Goal: Obtain resource: Obtain resource

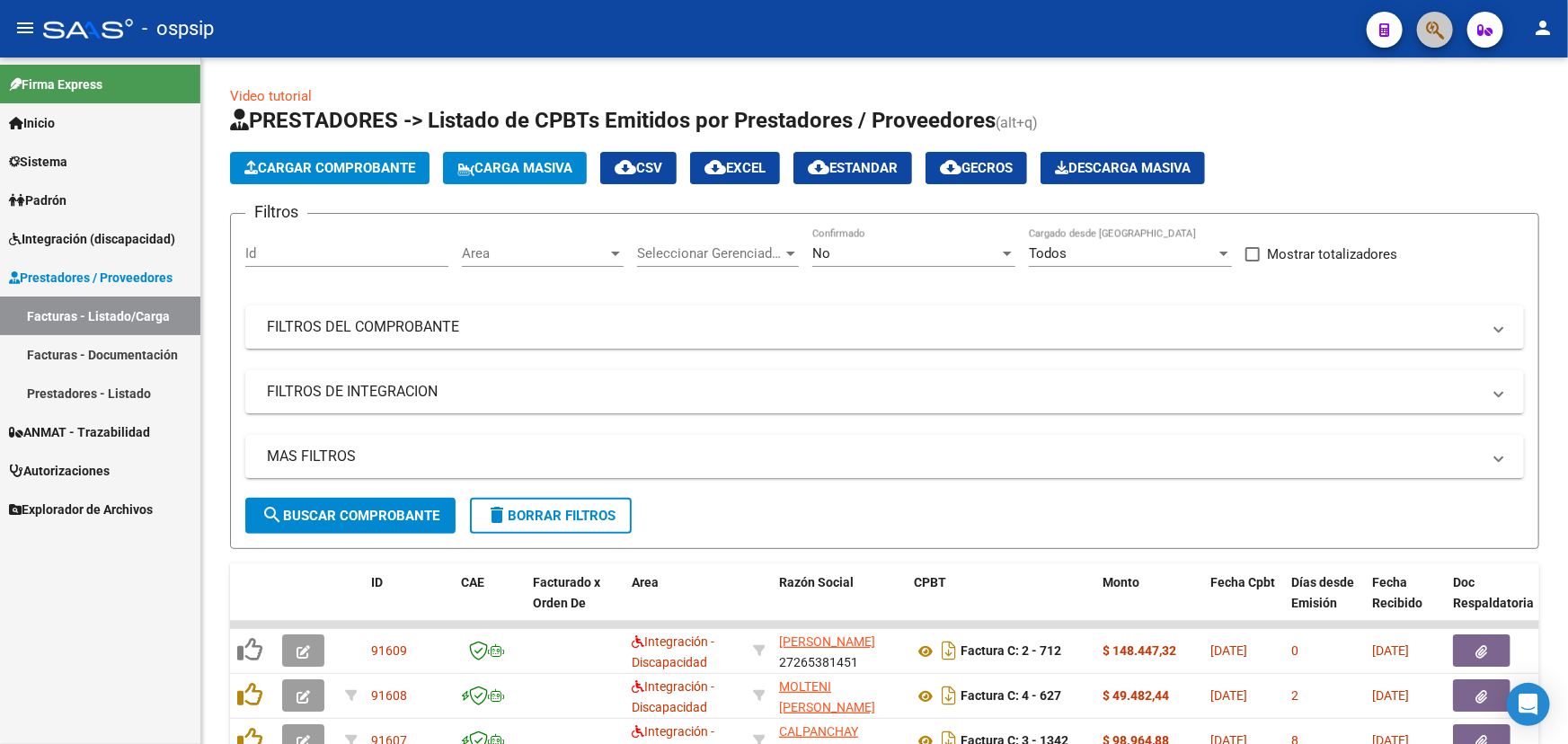
click at [1423, 27] on button "button" at bounding box center [1434, 30] width 36 height 36
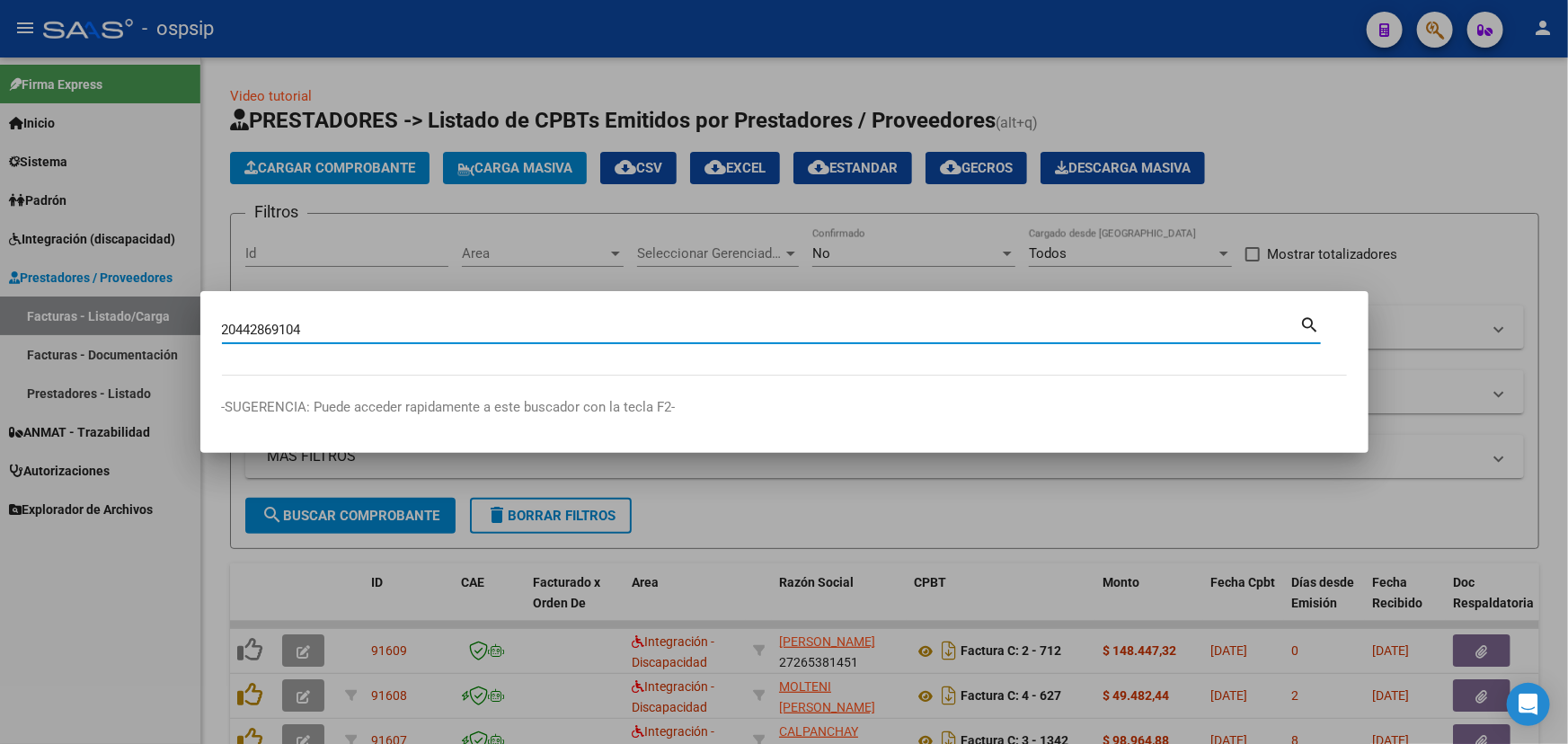
type input "20442869104"
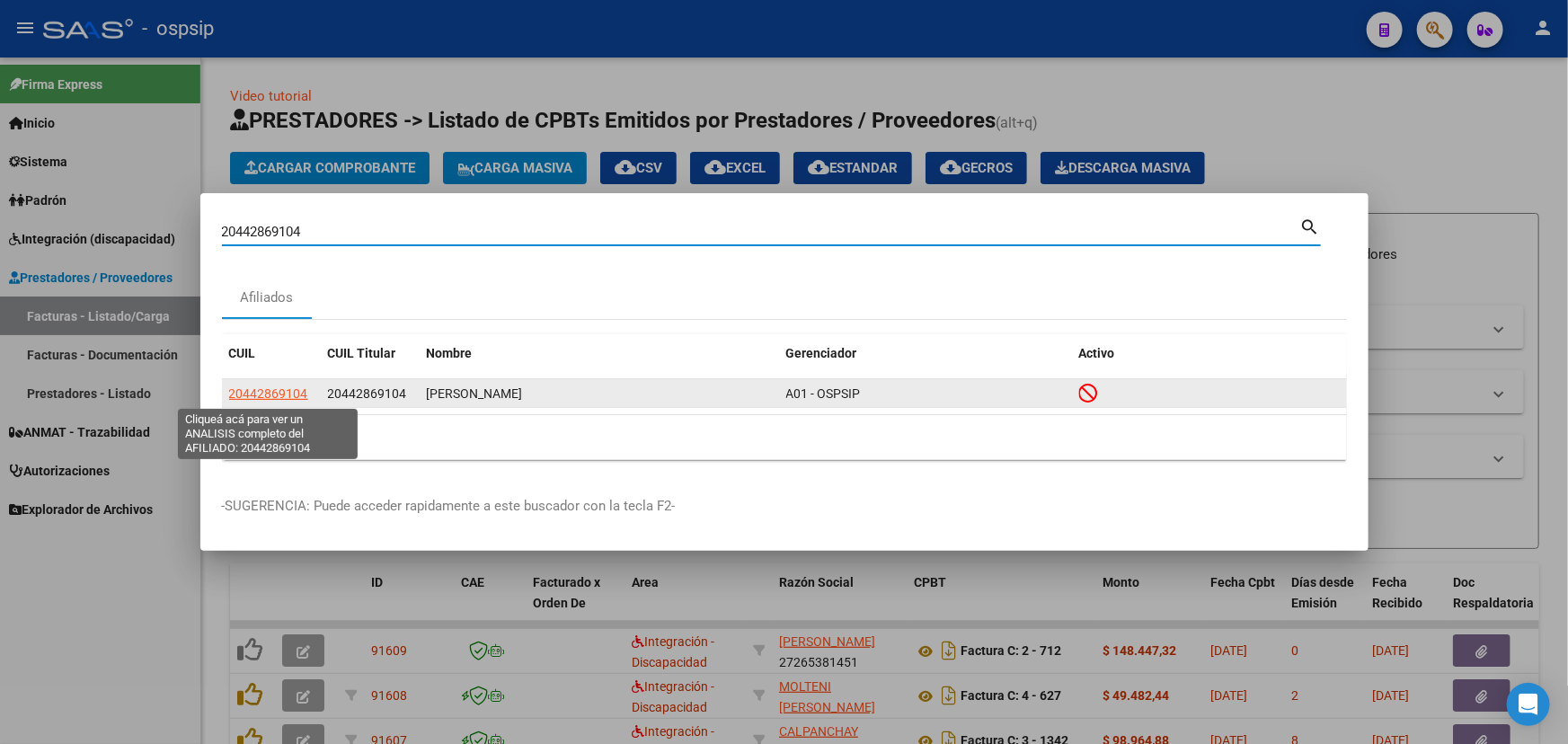
click at [265, 394] on span "20442869104" at bounding box center [268, 392] width 79 height 14
type textarea "20442869104"
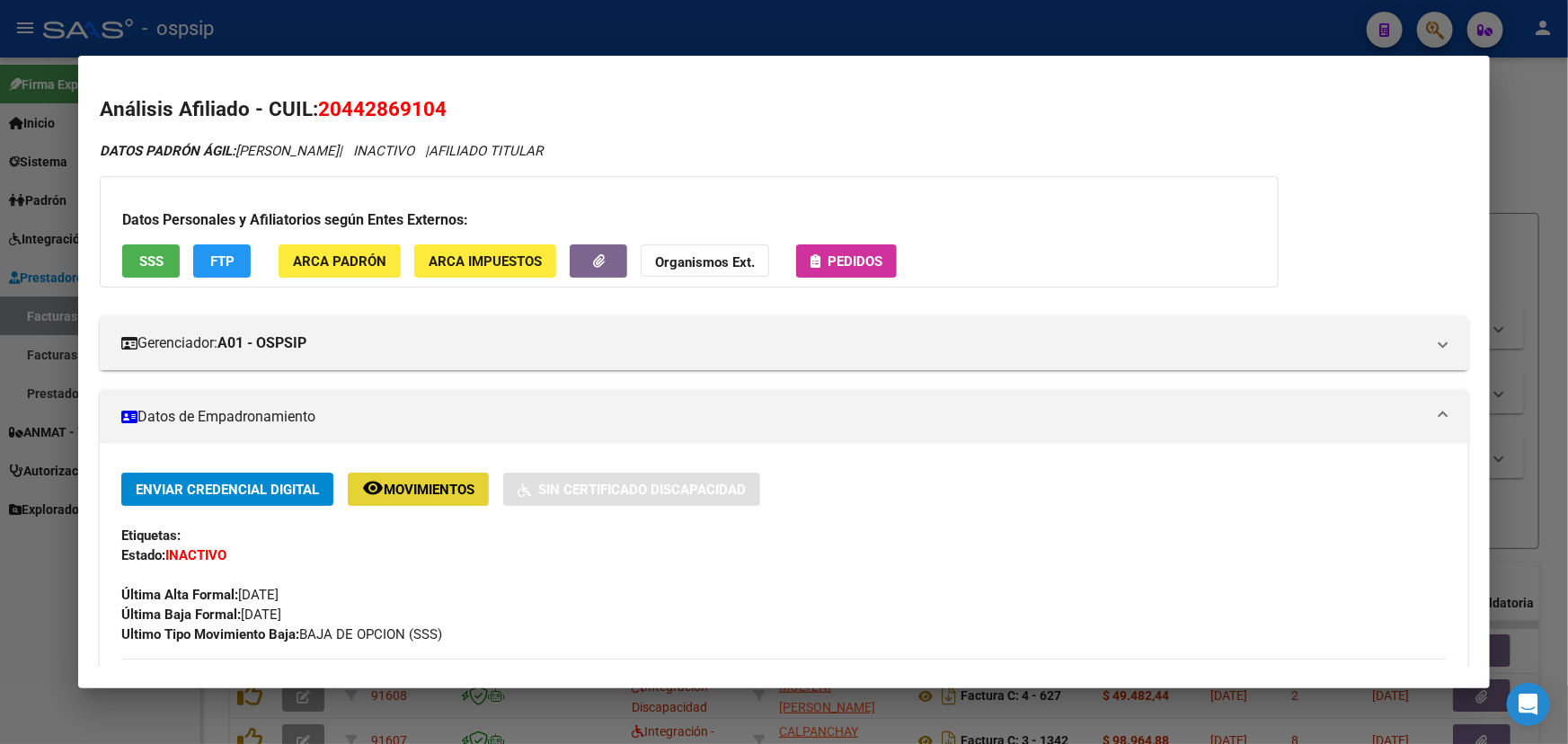
click at [432, 488] on span "Movimientos" at bounding box center [429, 489] width 91 height 16
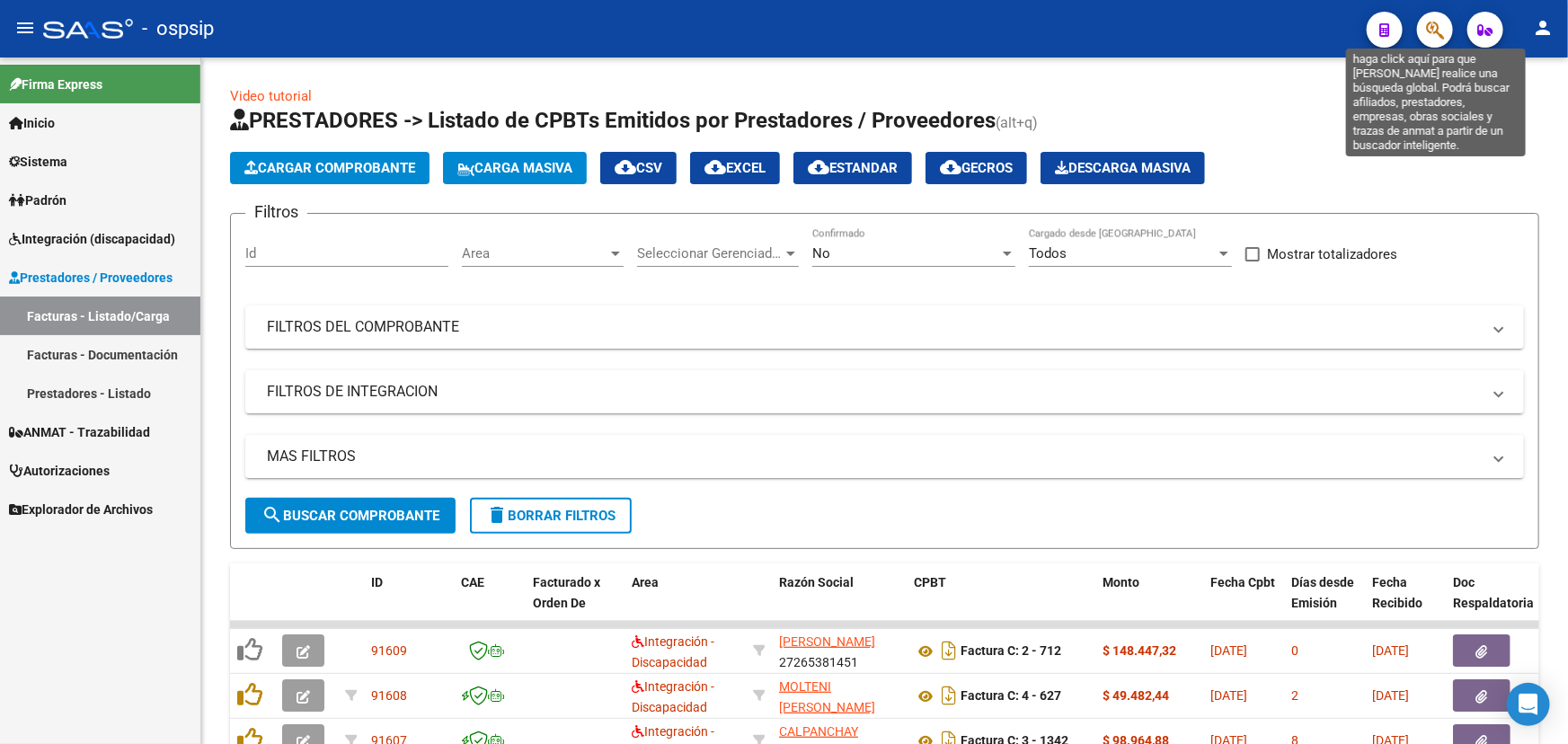
click at [1443, 25] on icon "button" at bounding box center [1434, 30] width 18 height 20
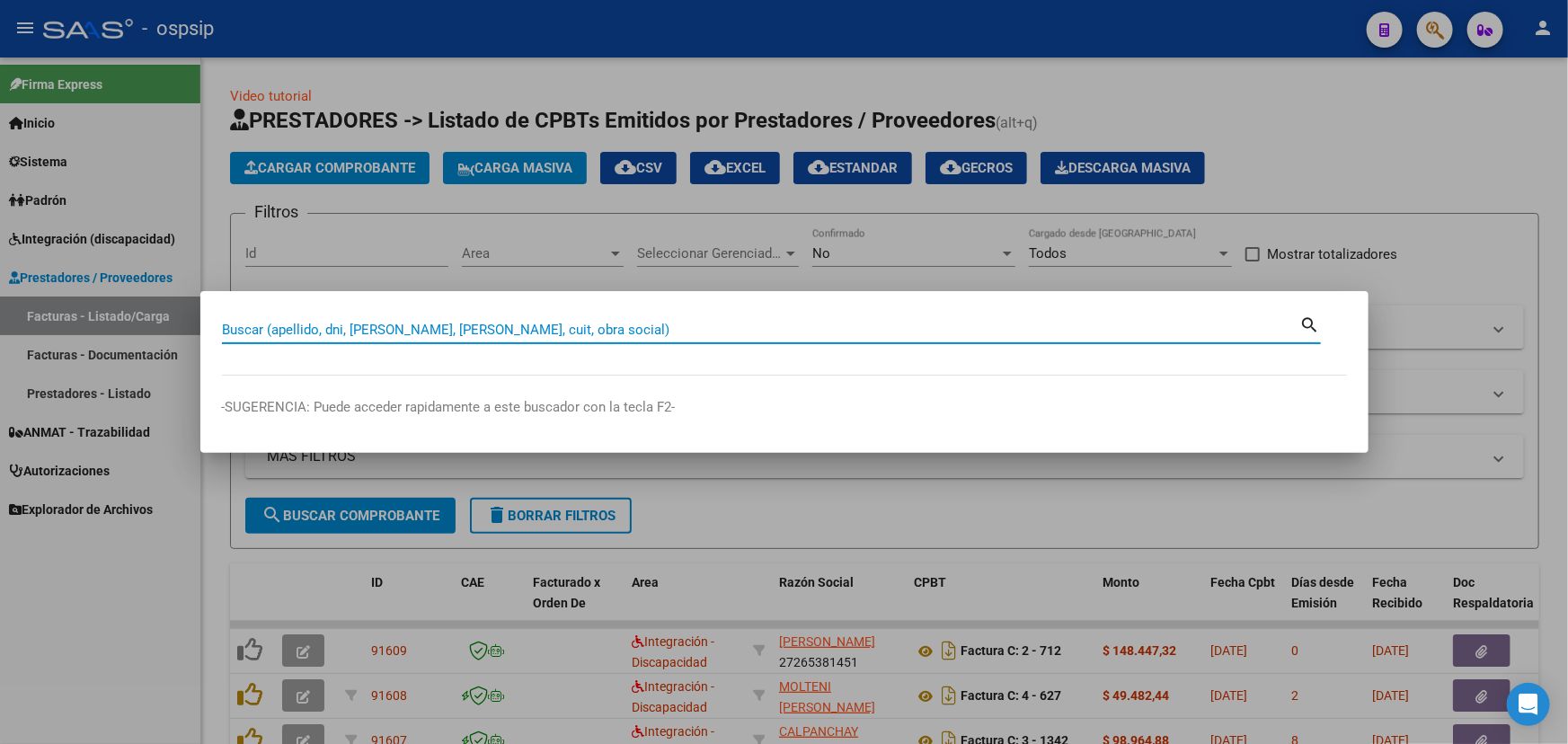
paste input "20442869104"
type input "20442869104"
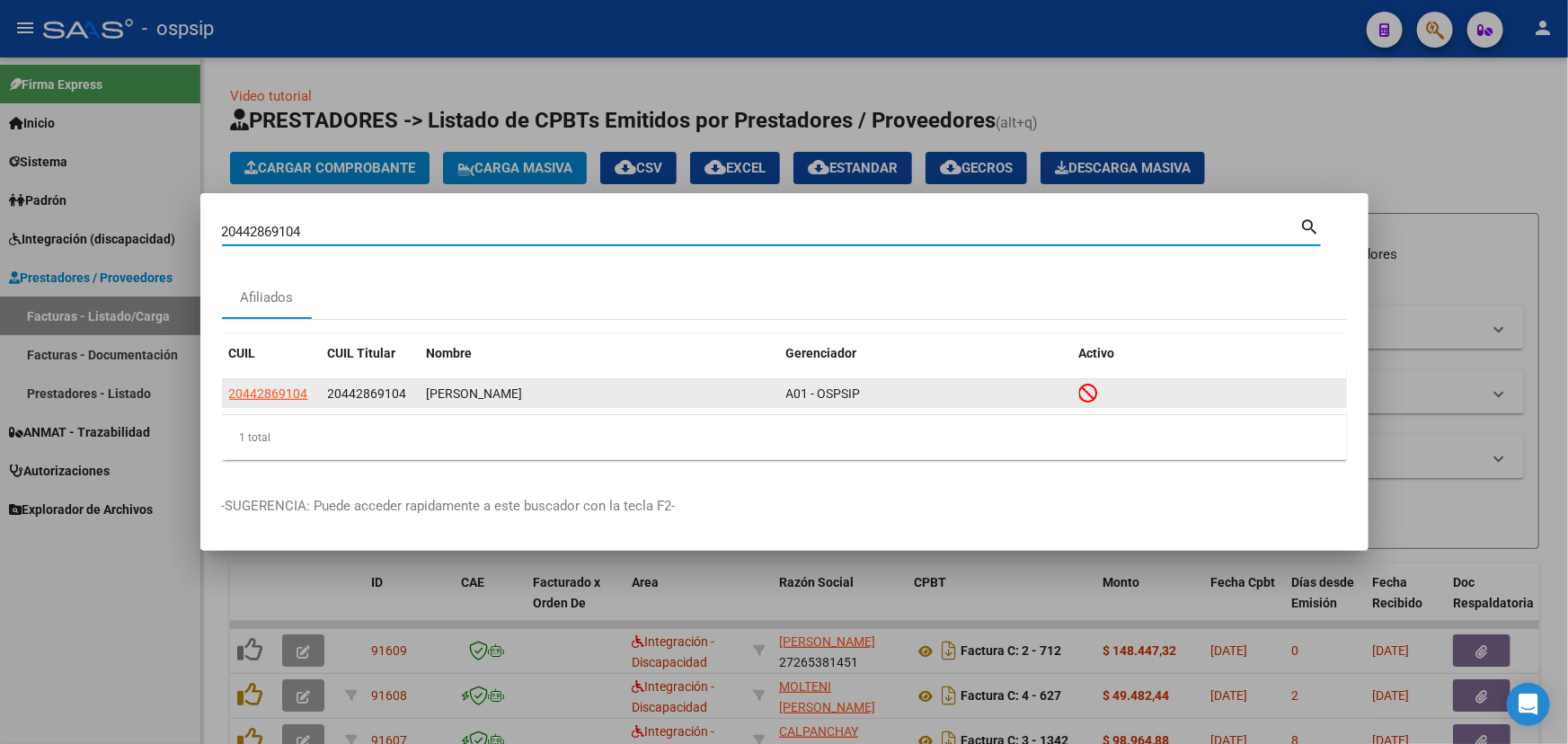
click at [277, 393] on span "20442869104" at bounding box center [268, 392] width 79 height 14
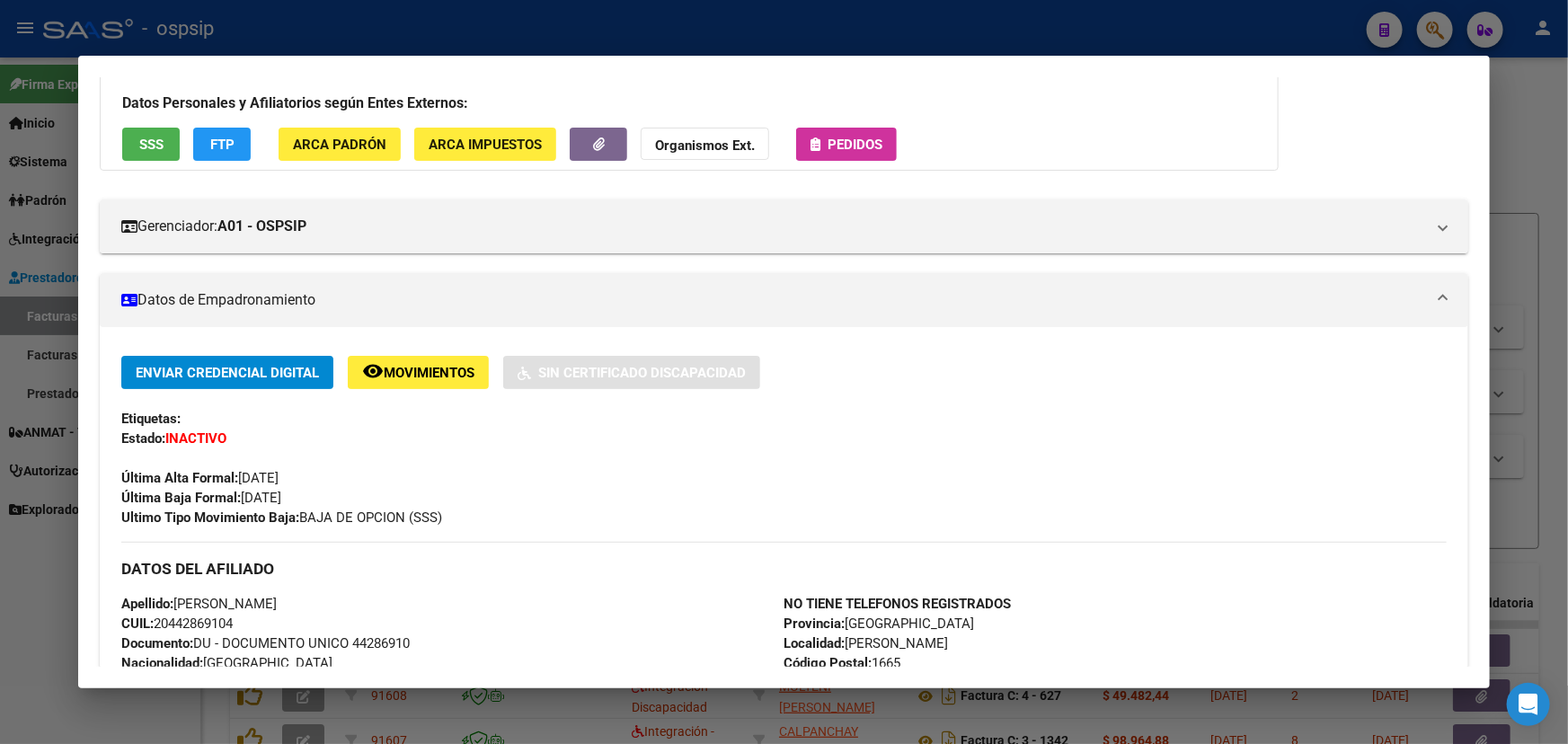
scroll to position [326, 0]
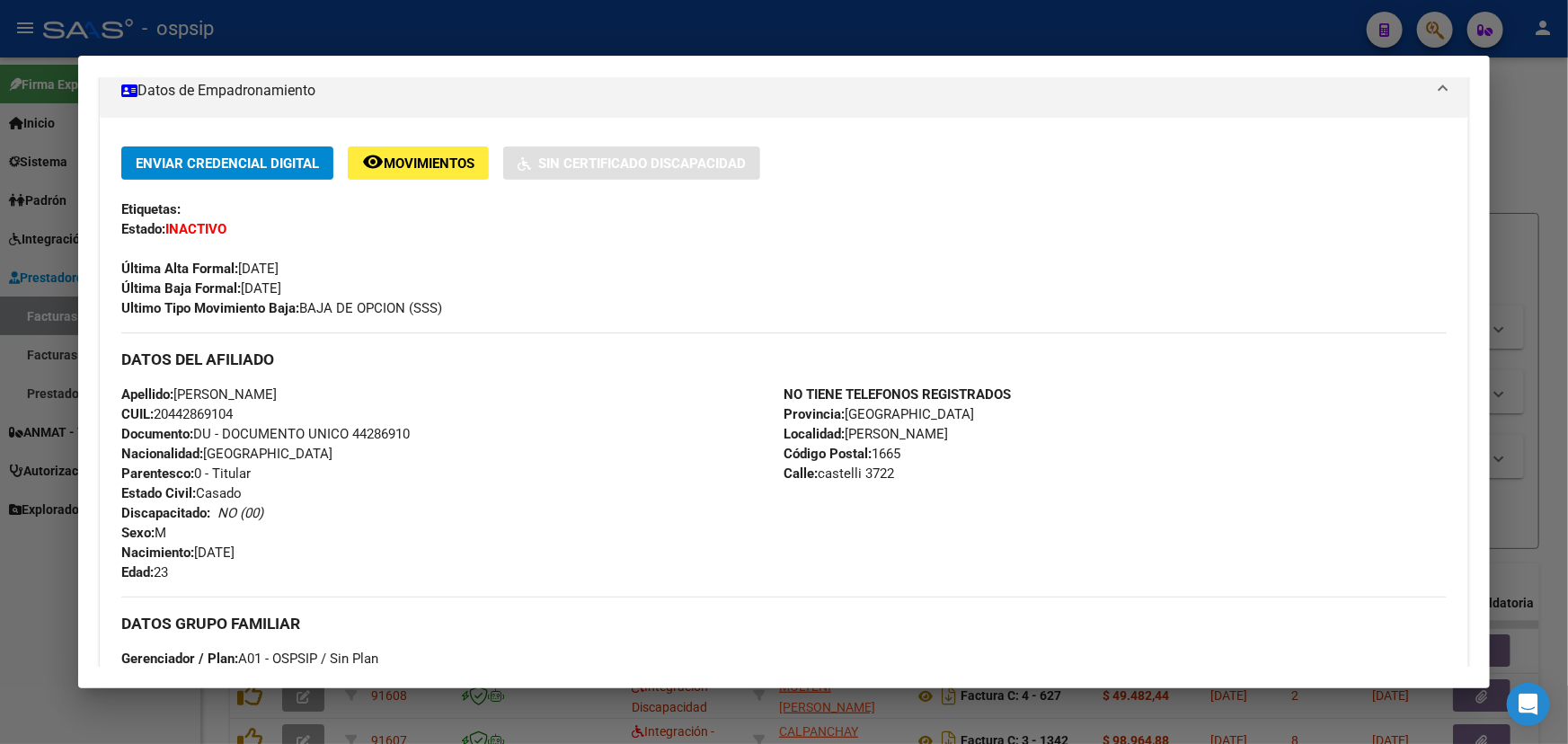
drag, startPoint x: 126, startPoint y: 282, endPoint x: 315, endPoint y: 283, distance: 189.0
click at [315, 283] on div "Enviar Credencial Digital remove_red_eye Movimientos Sin Certificado Discapacid…" at bounding box center [783, 232] width 1325 height 171
click at [409, 155] on span "Movimientos" at bounding box center [429, 163] width 91 height 16
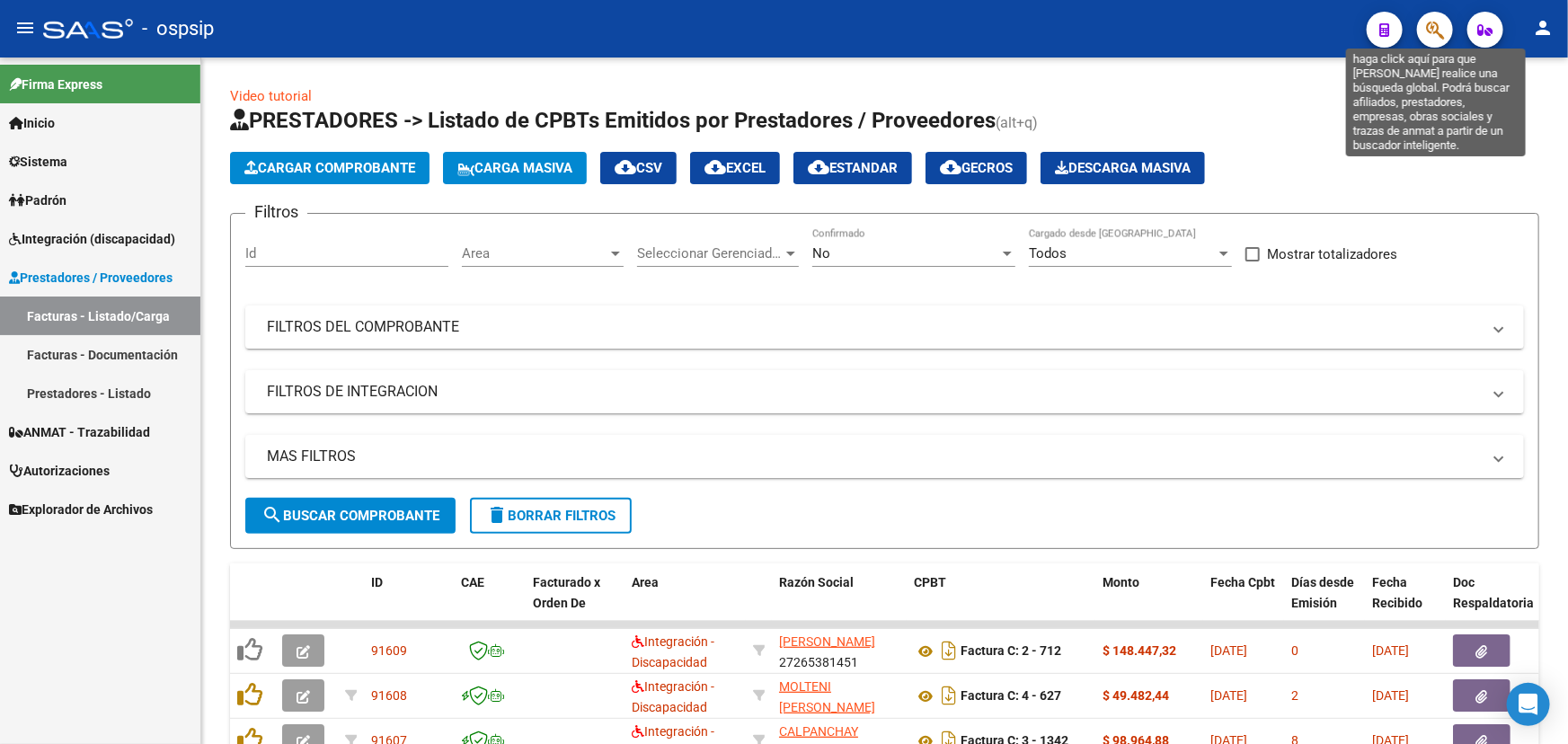
click at [1430, 27] on icon "button" at bounding box center [1434, 30] width 18 height 20
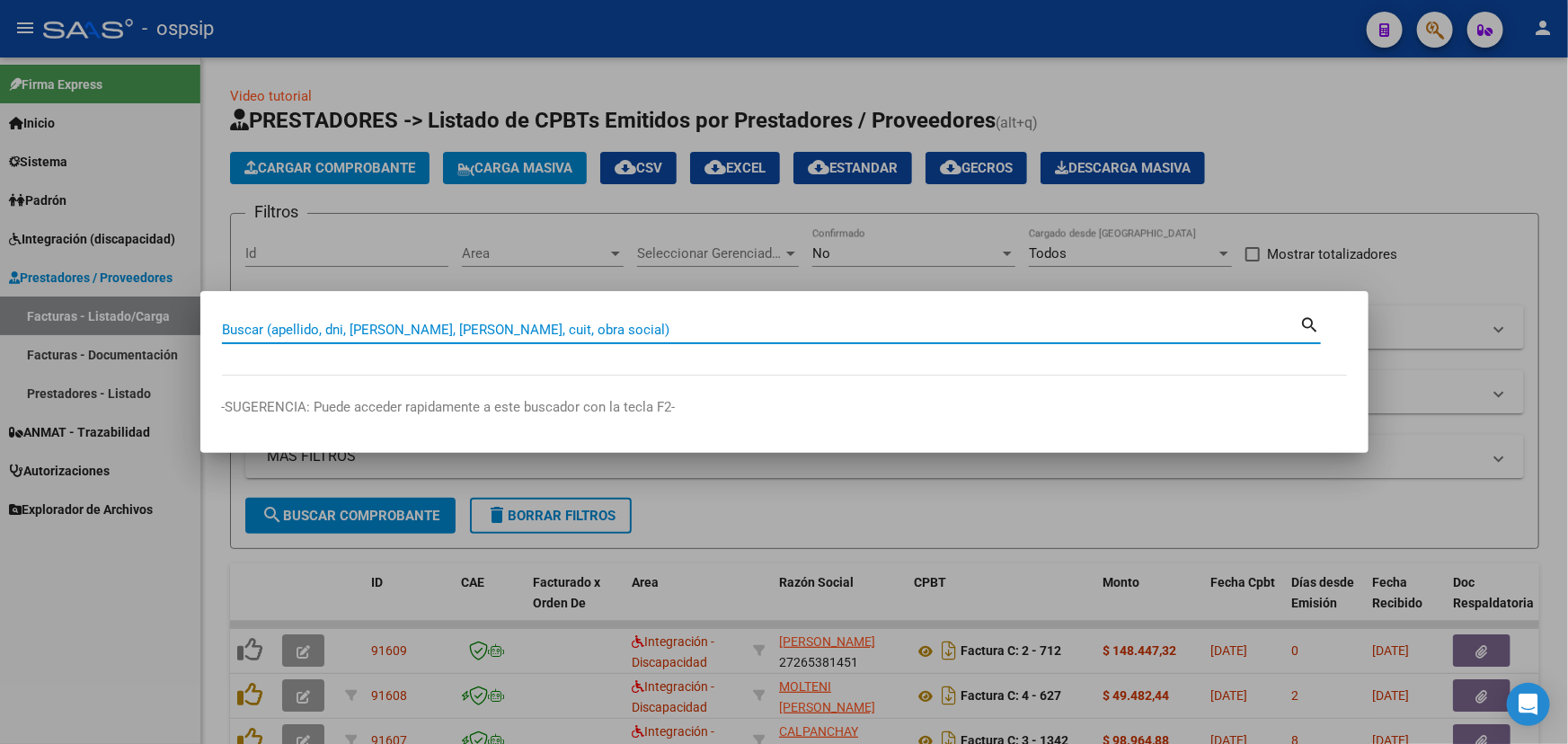
paste input "27820542"
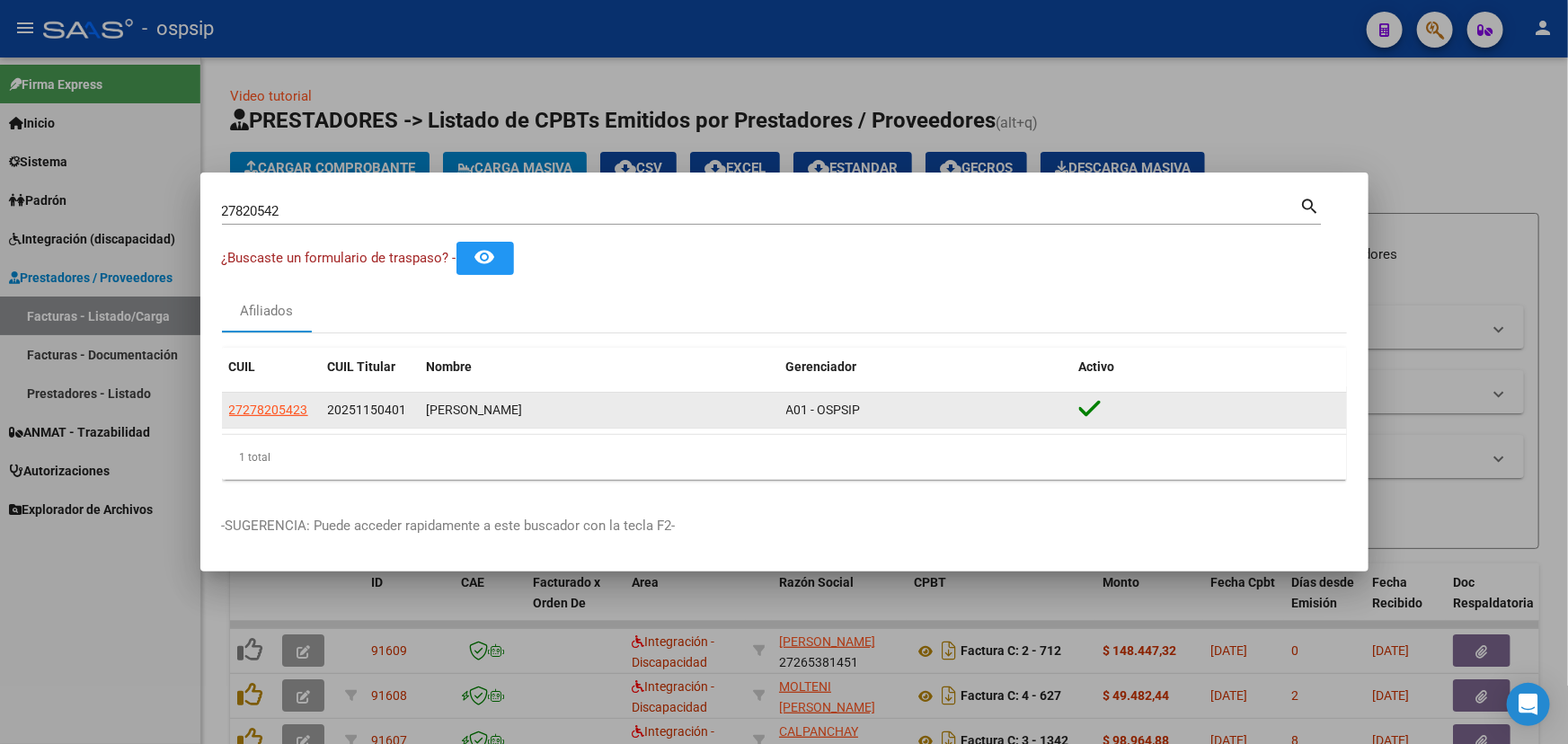
drag, startPoint x: 223, startPoint y: 409, endPoint x: 308, endPoint y: 412, distance: 85.1
click at [312, 412] on datatable-body-cell "27278205423" at bounding box center [272, 410] width 99 height 35
copy span "27278205423"
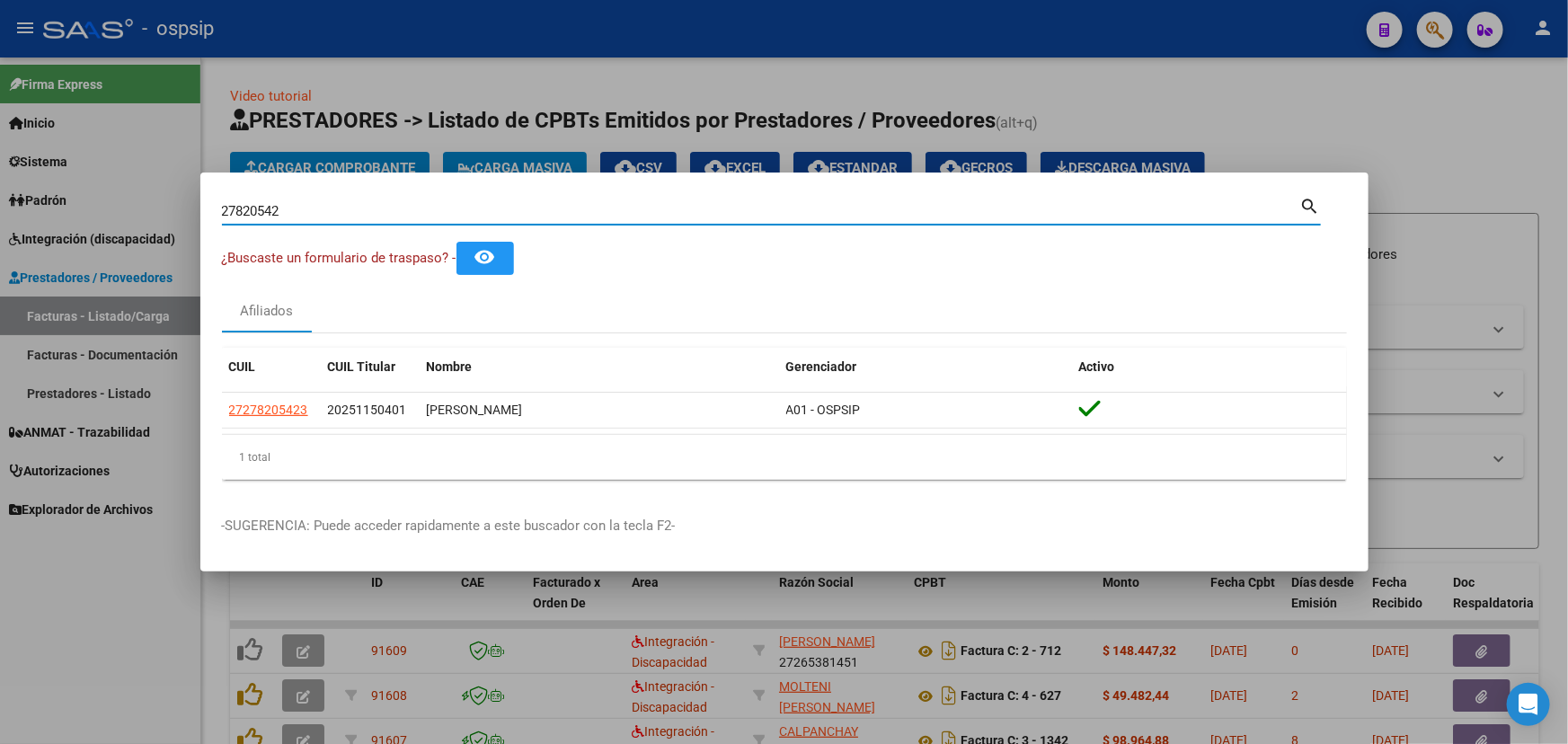
click at [265, 206] on input "27820542" at bounding box center [761, 210] width 1078 height 16
paste input "1996749"
type input "21996749"
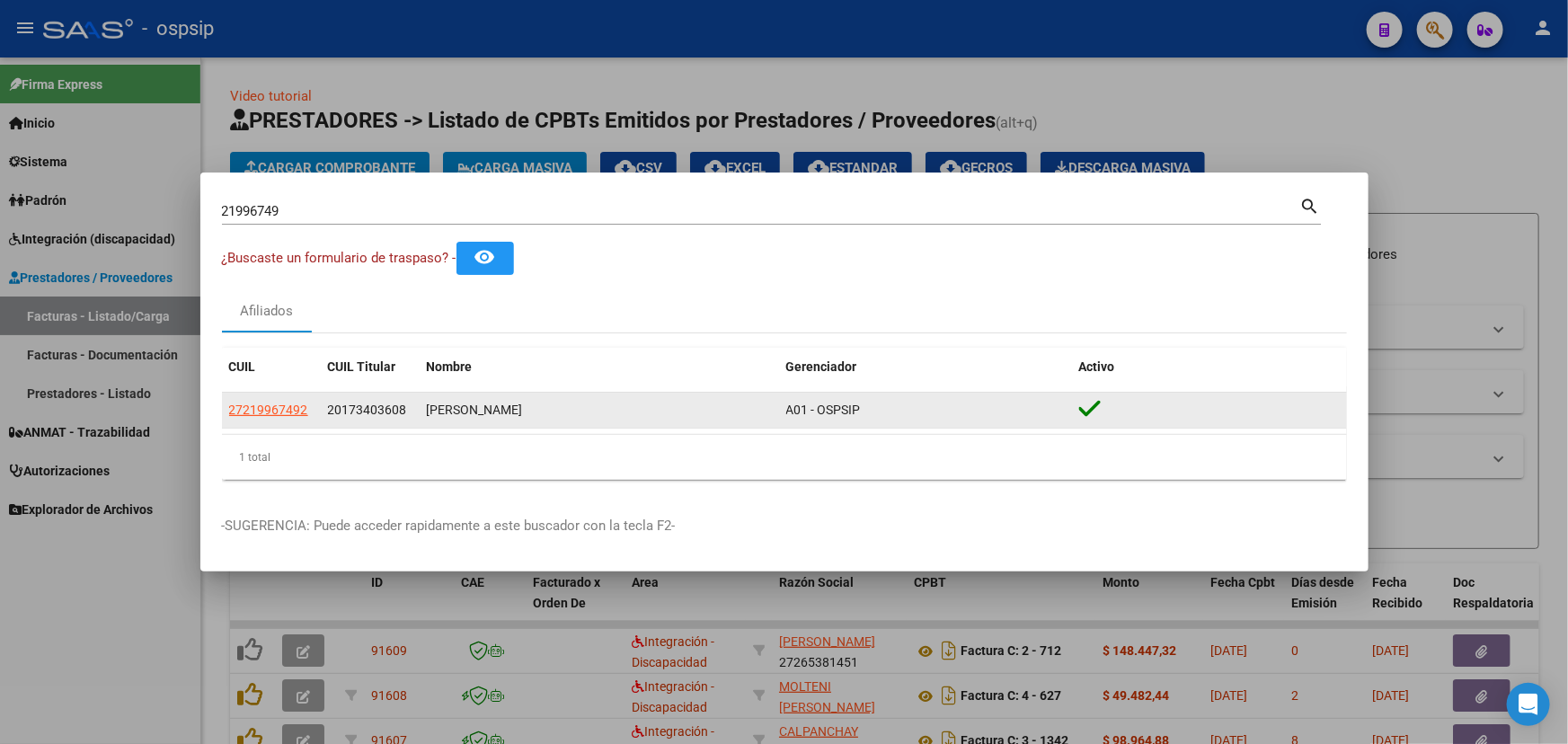
drag, startPoint x: 222, startPoint y: 409, endPoint x: 296, endPoint y: 410, distance: 74.0
click at [307, 410] on datatable-body-cell "27219967492" at bounding box center [272, 410] width 99 height 35
copy span "27219967492"
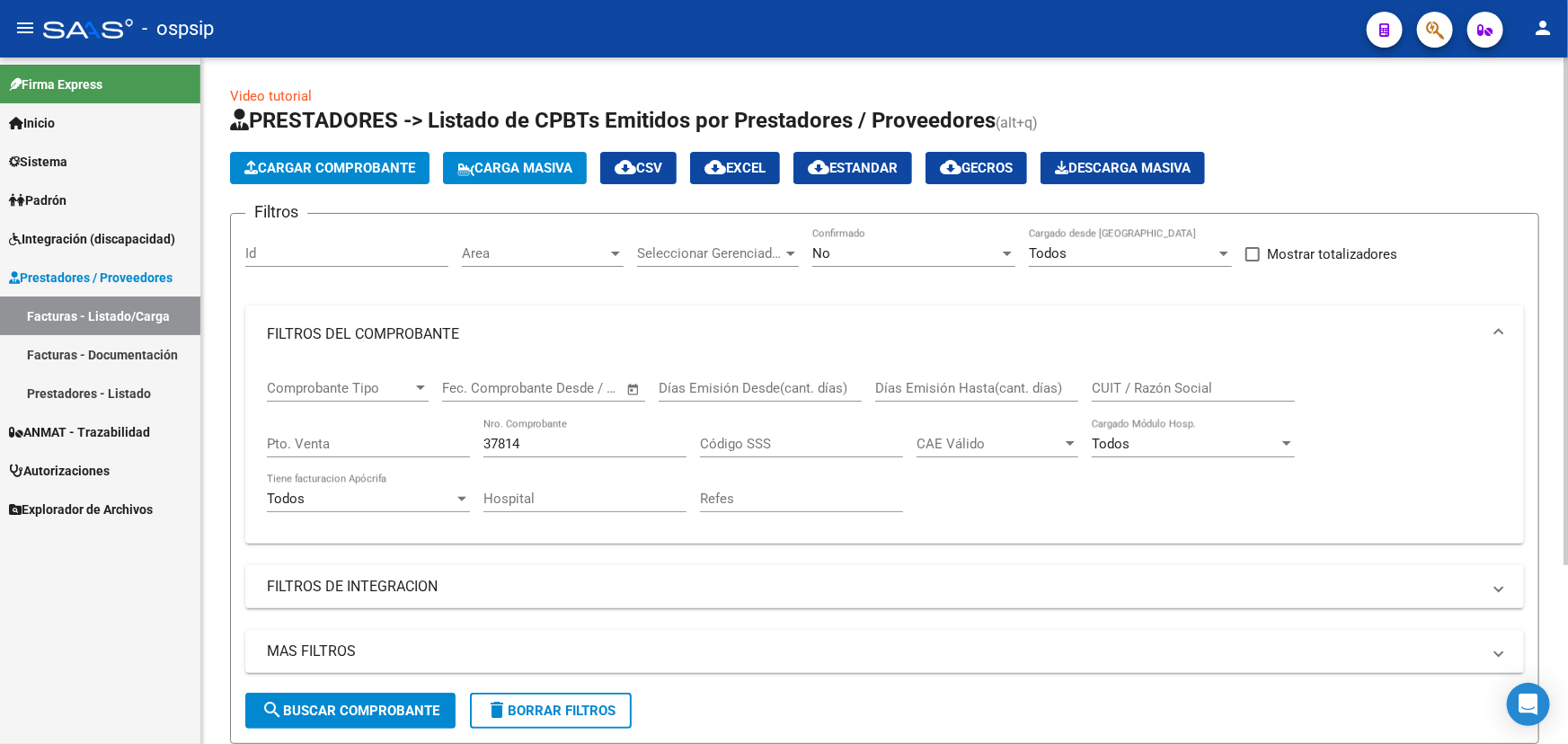
scroll to position [243, 0]
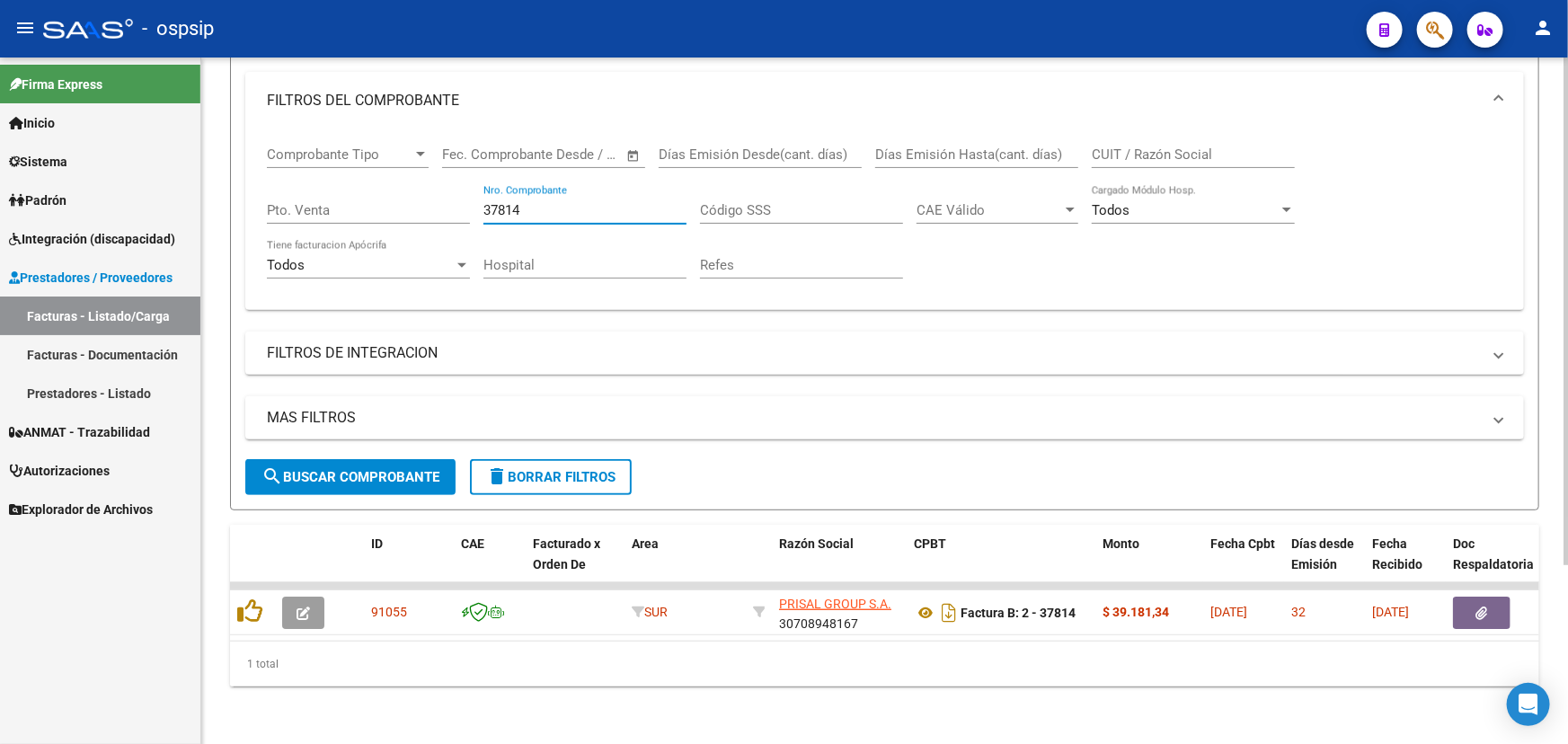
click at [515, 202] on input "37814" at bounding box center [585, 209] width 203 height 16
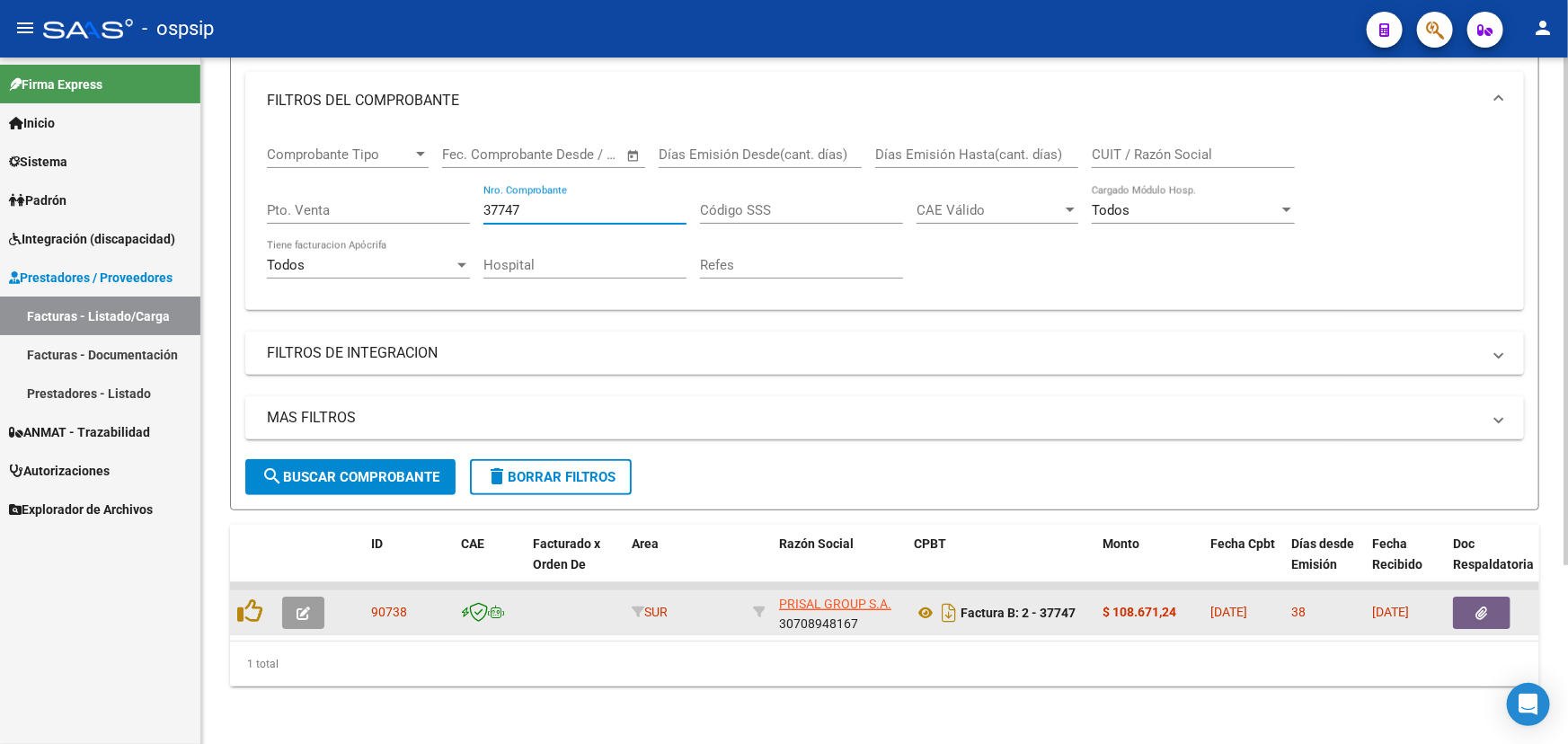
click at [389, 604] on span "90738" at bounding box center [389, 611] width 36 height 14
copy span "90738"
click at [918, 604] on icon at bounding box center [924, 612] width 23 height 21
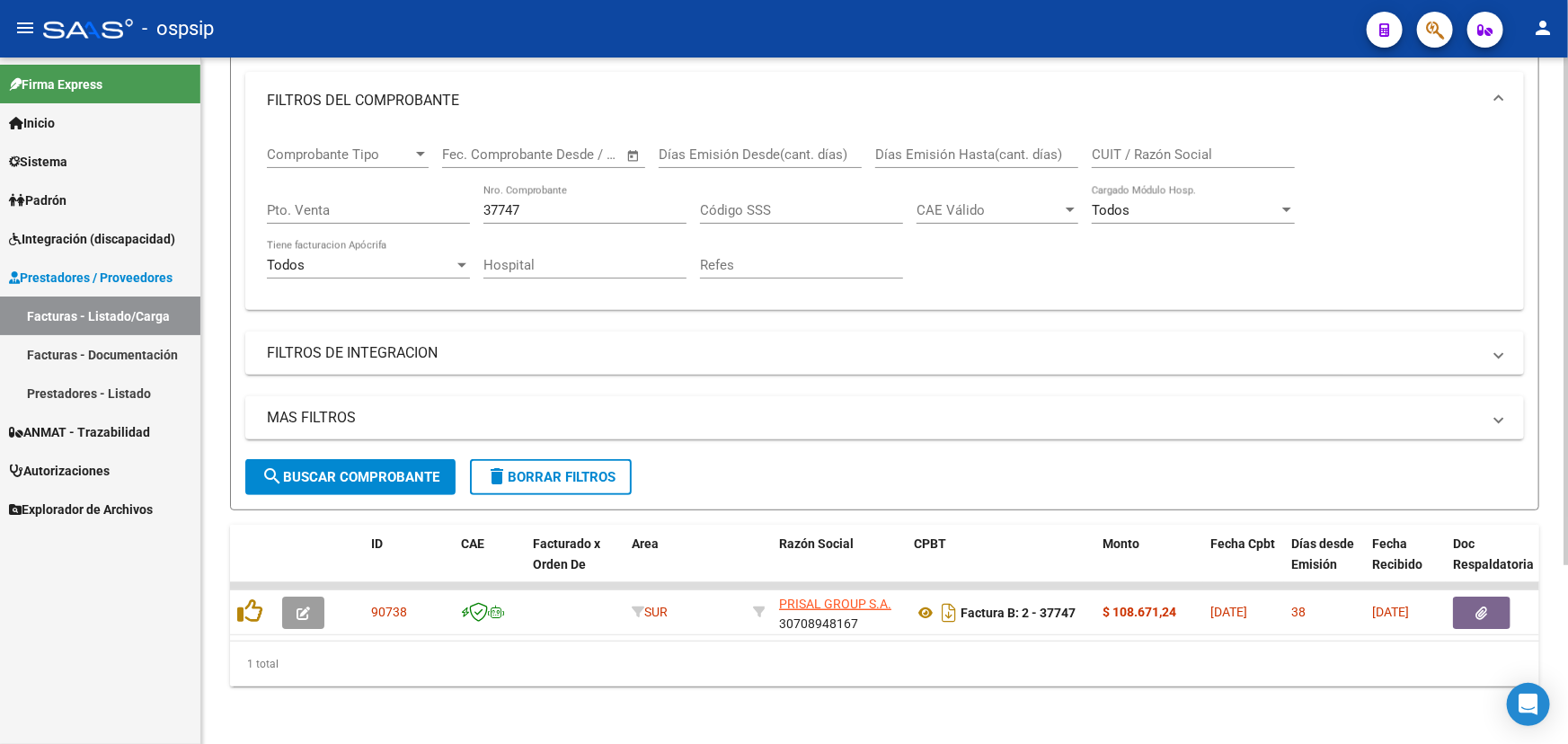
click at [531, 188] on div "37747 Nro. Comprobante" at bounding box center [585, 205] width 203 height 39
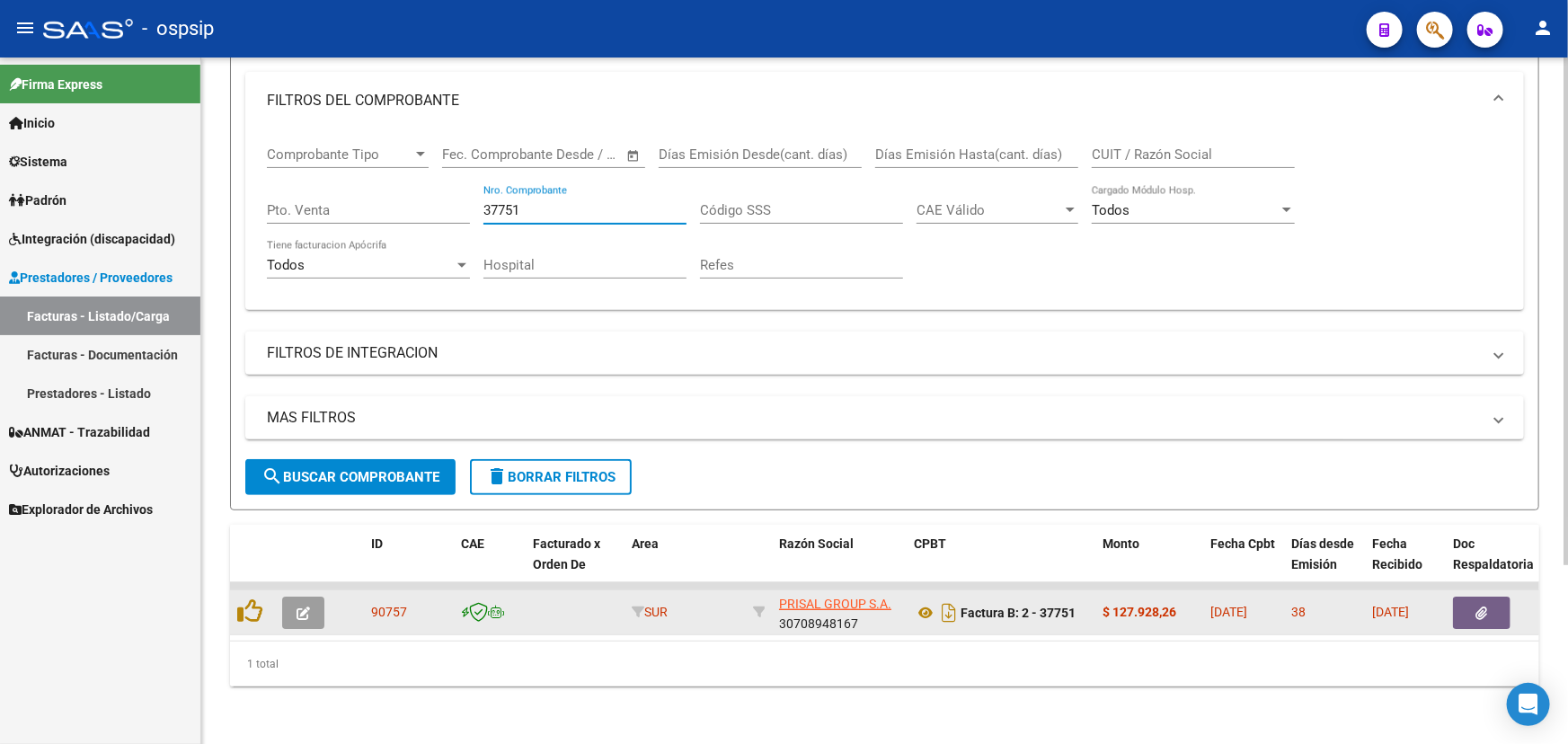
click at [365, 598] on datatable-body-cell "90757" at bounding box center [408, 612] width 90 height 44
click at [375, 604] on span "90757" at bounding box center [389, 611] width 36 height 14
copy span "90757"
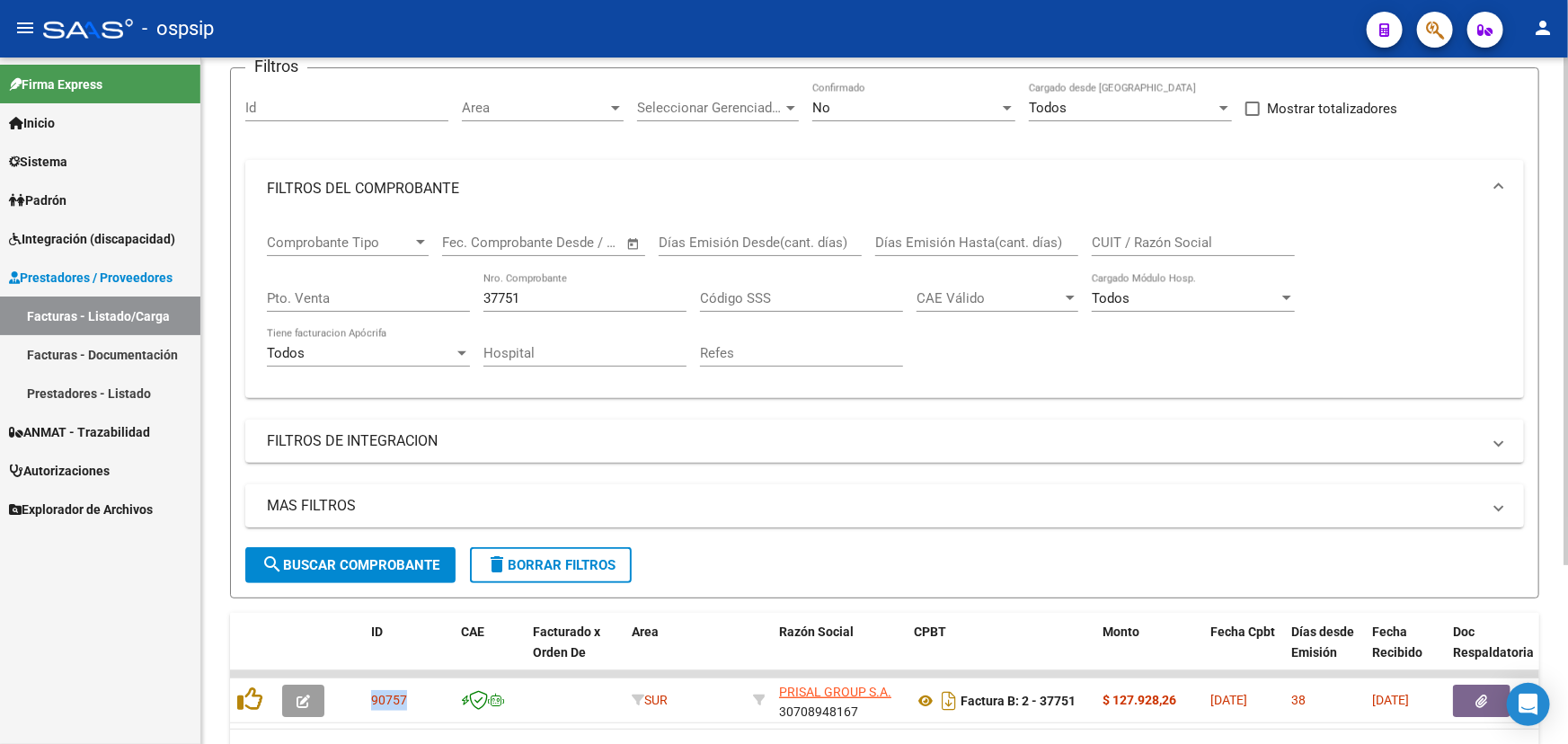
scroll to position [0, 0]
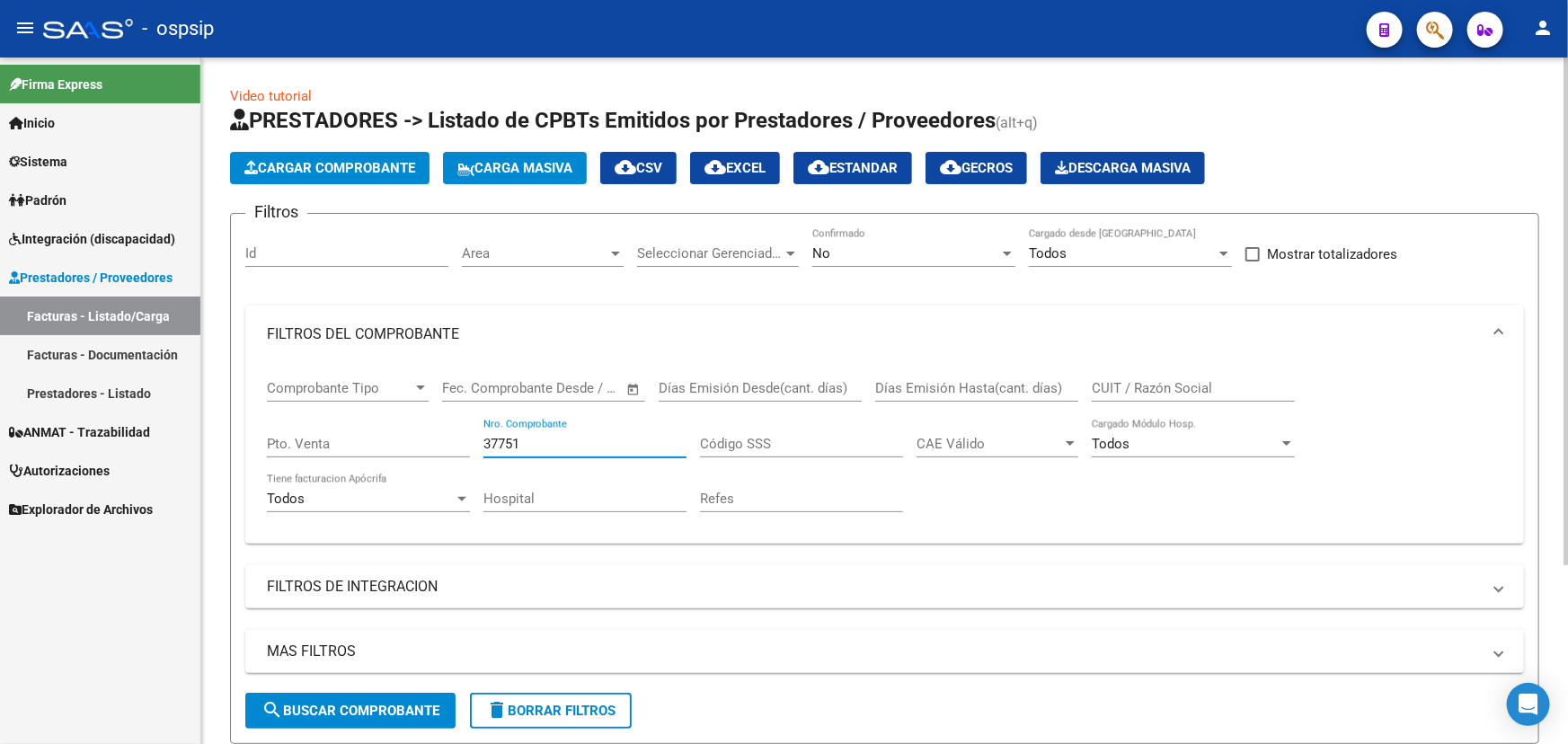
click at [528, 437] on input "37751" at bounding box center [585, 443] width 203 height 16
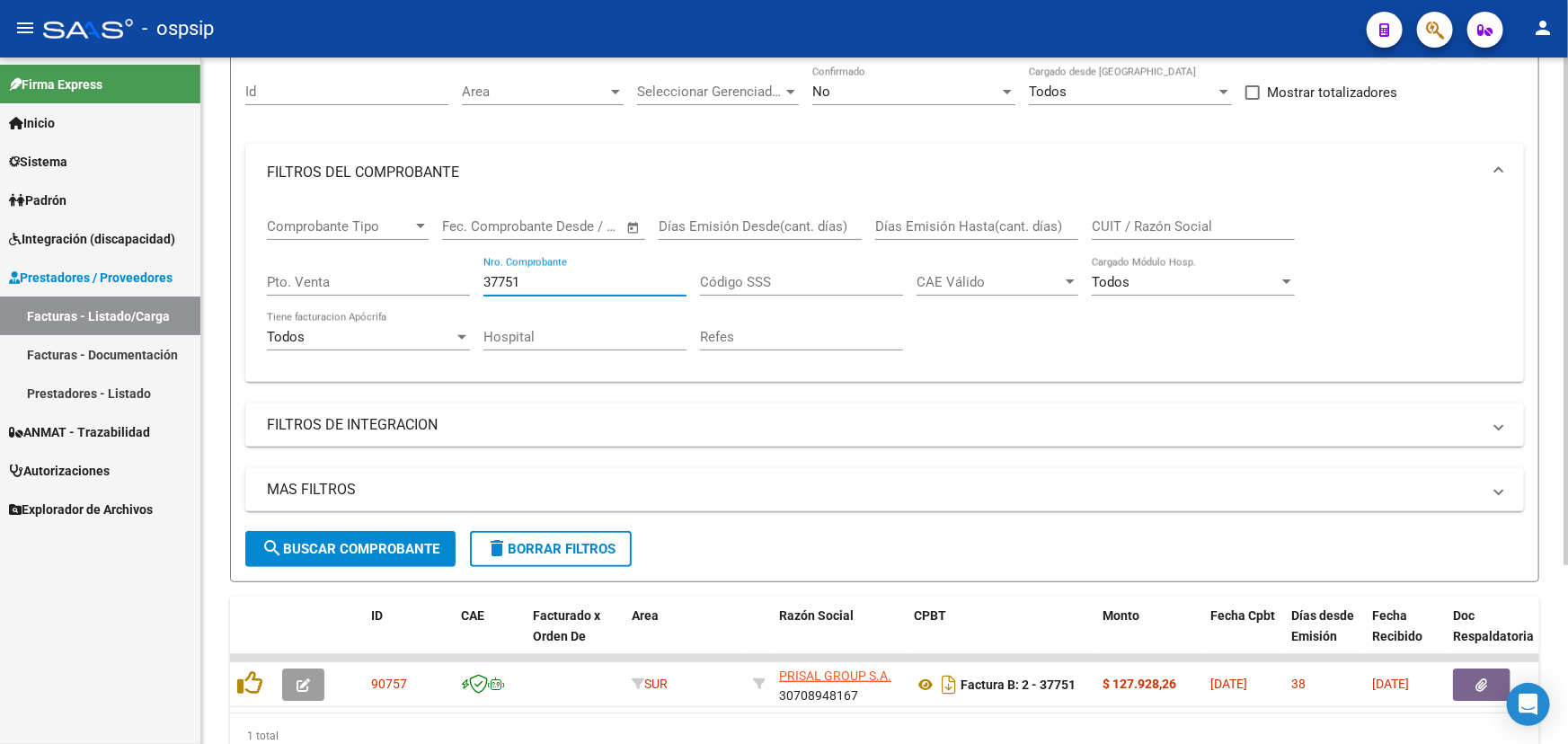
scroll to position [243, 0]
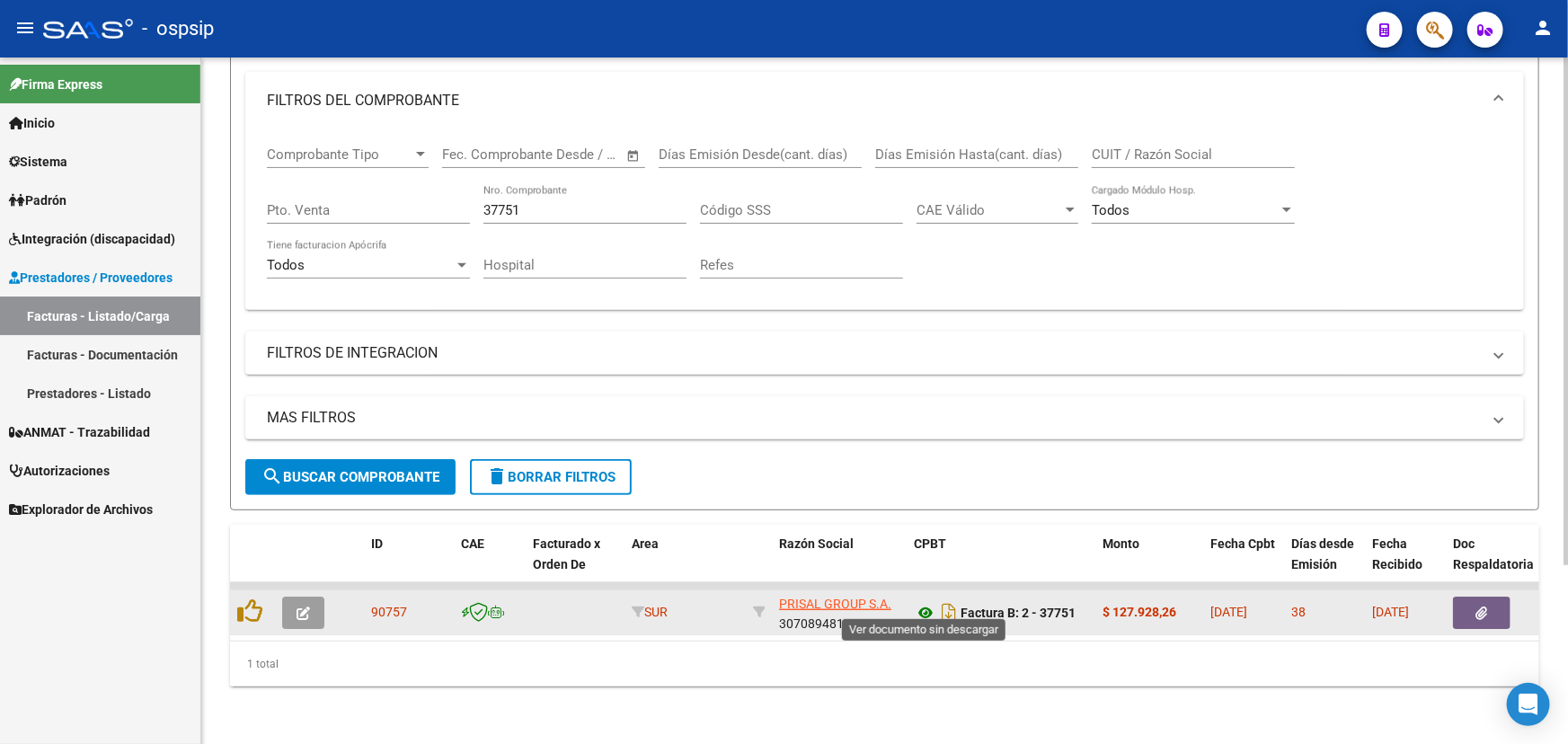
click at [923, 604] on icon at bounding box center [924, 612] width 23 height 21
click at [923, 603] on icon at bounding box center [924, 612] width 23 height 21
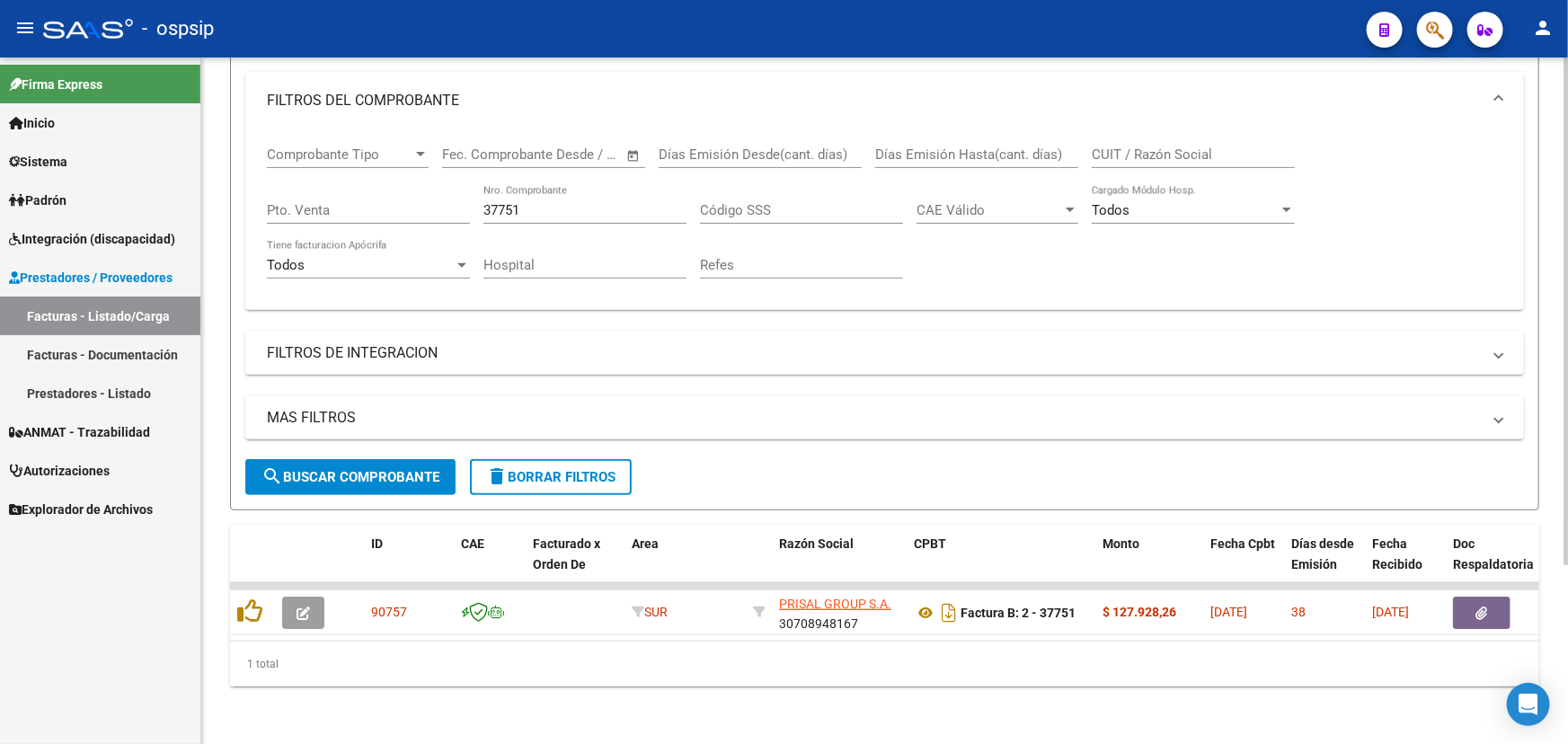
click at [566, 202] on input "37751" at bounding box center [585, 209] width 203 height 16
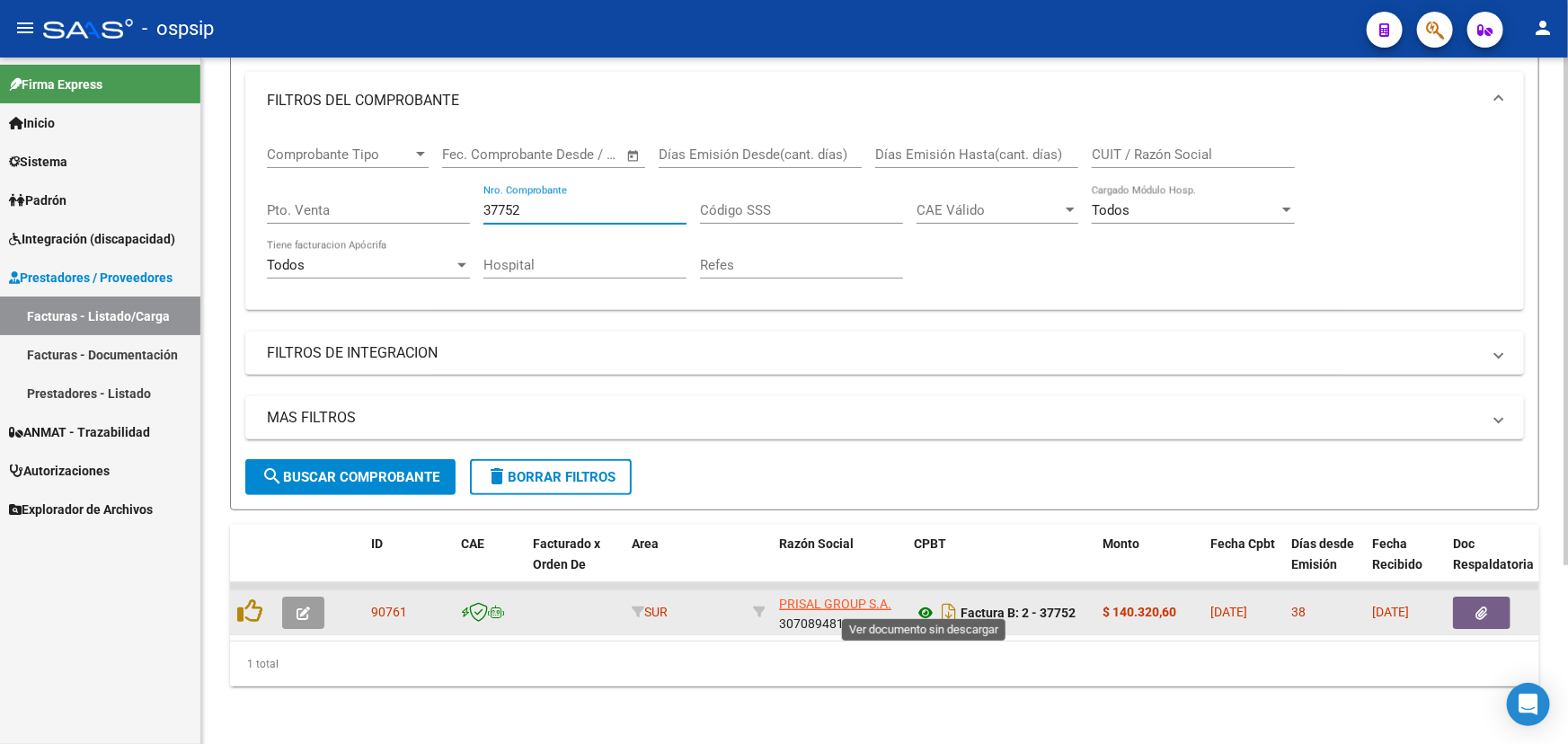
click at [924, 602] on icon at bounding box center [924, 612] width 23 height 21
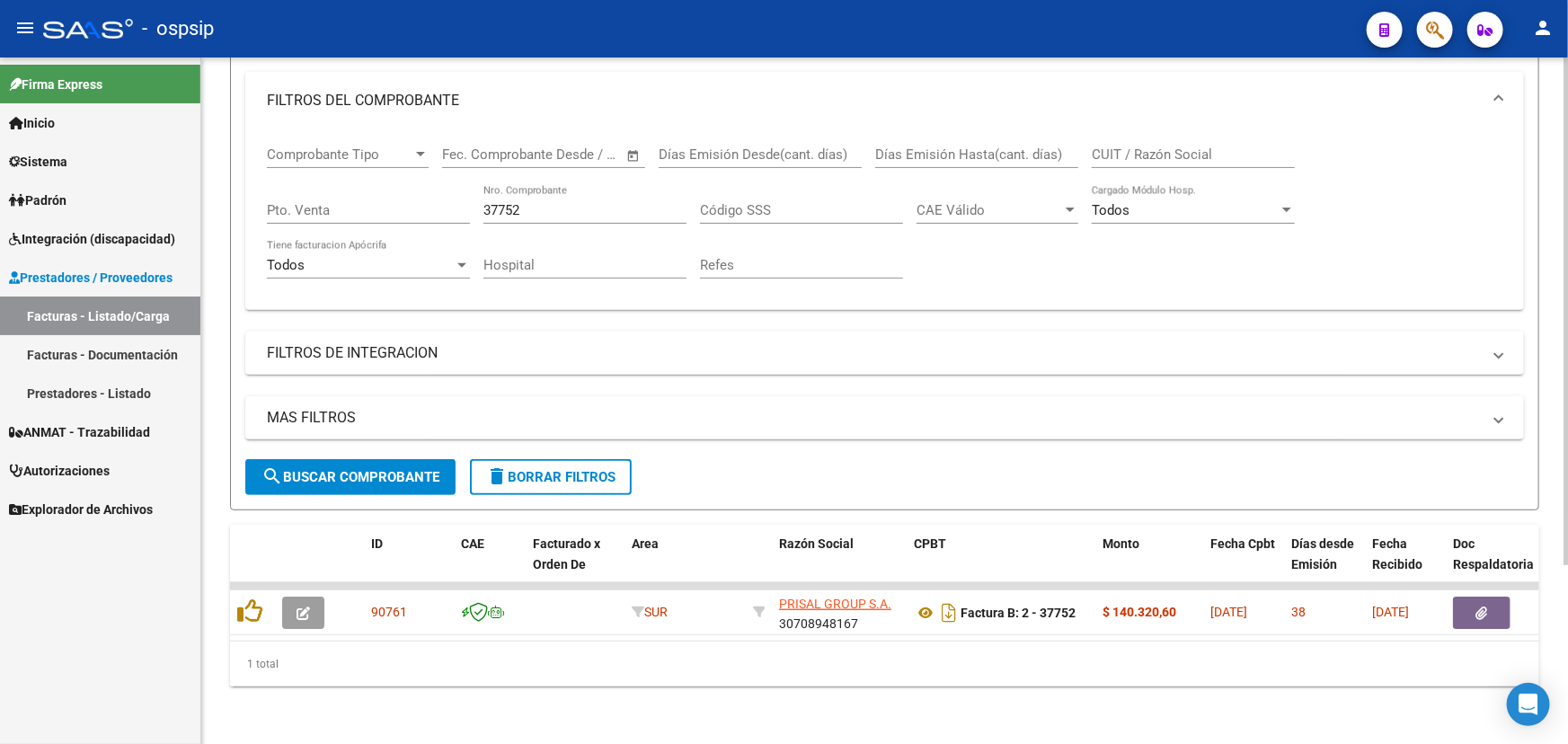
click at [525, 202] on input "37752" at bounding box center [585, 209] width 203 height 16
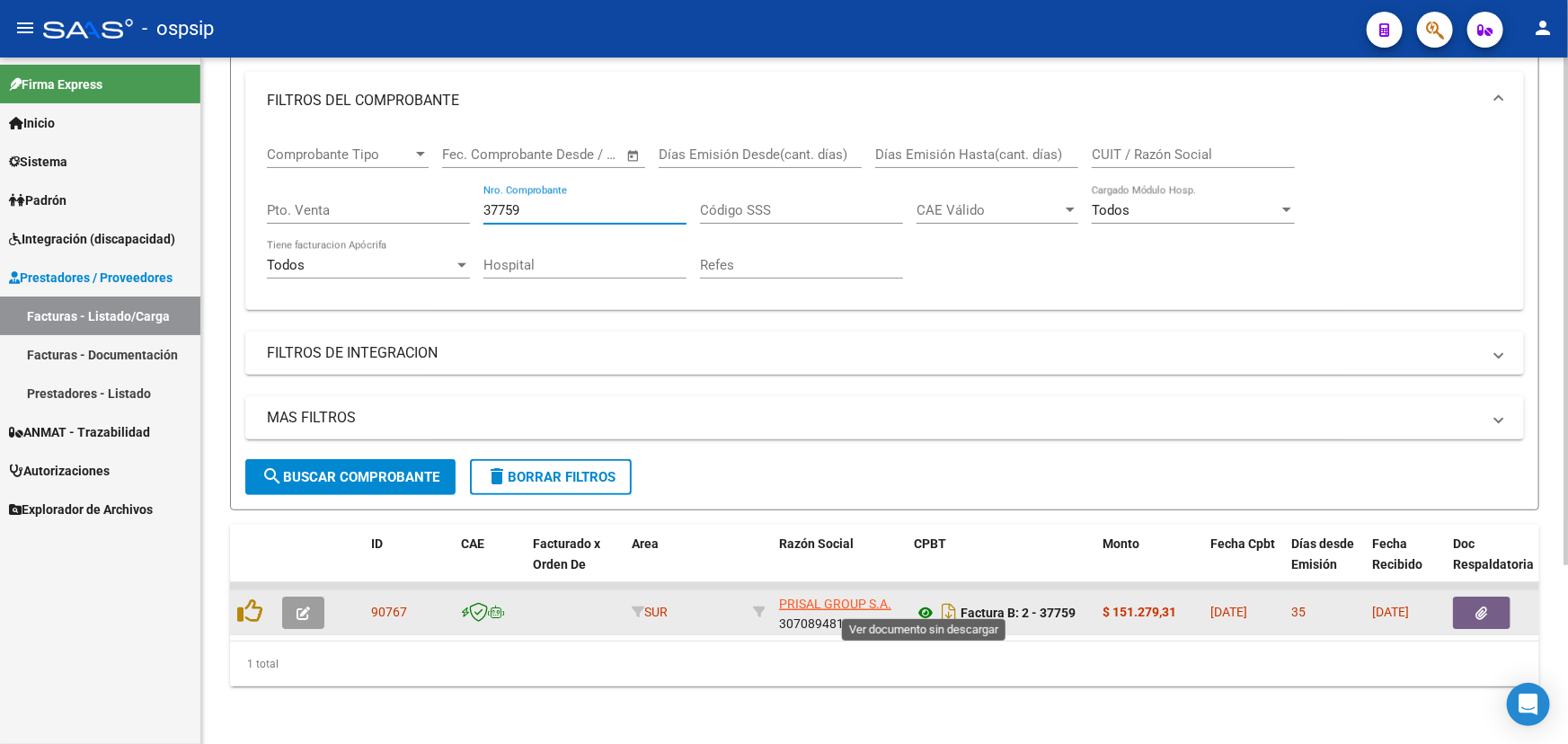
click at [921, 602] on icon at bounding box center [924, 612] width 23 height 21
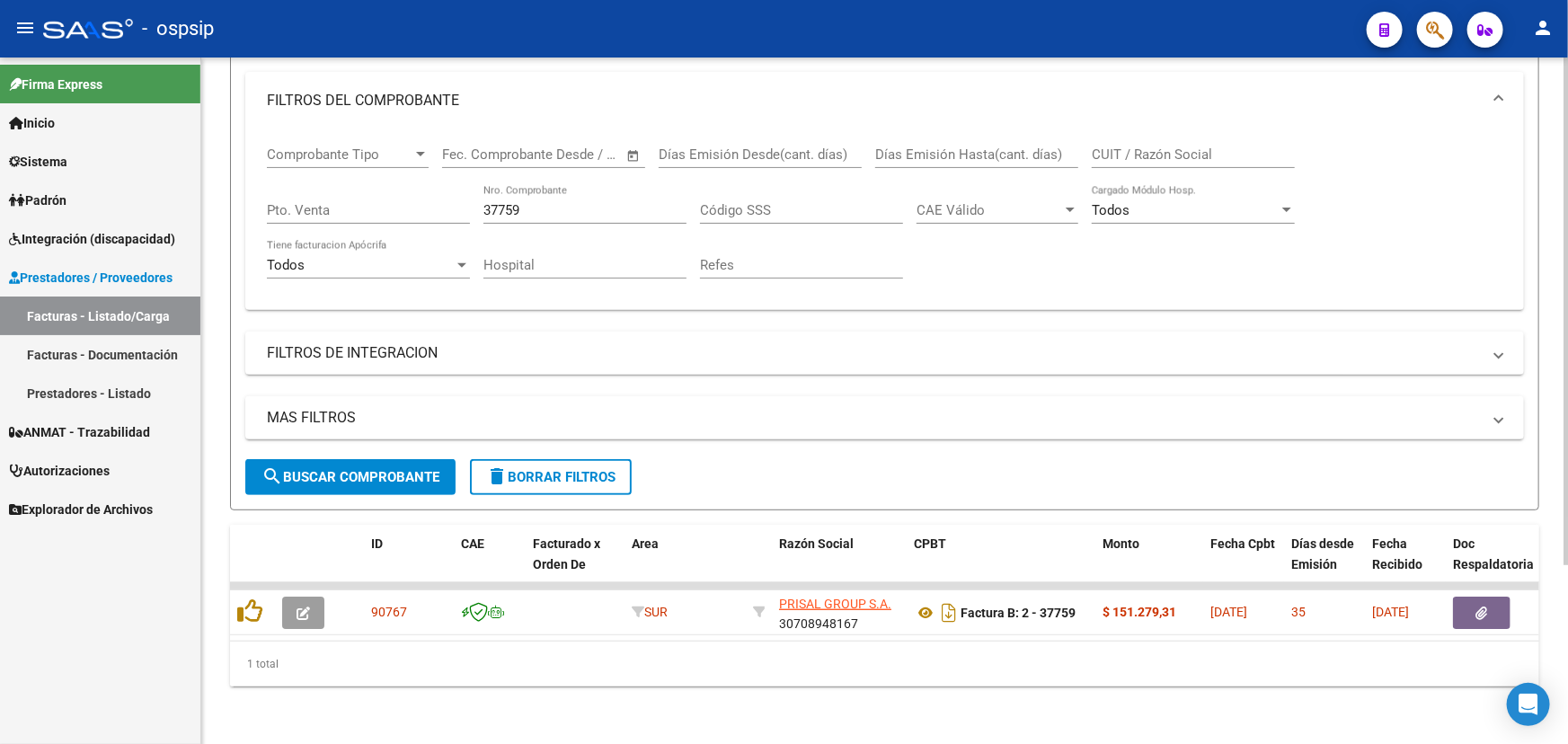
click at [507, 189] on div "37759 Nro. Comprobante" at bounding box center [585, 205] width 203 height 39
click at [502, 202] on input "37759" at bounding box center [585, 209] width 203 height 16
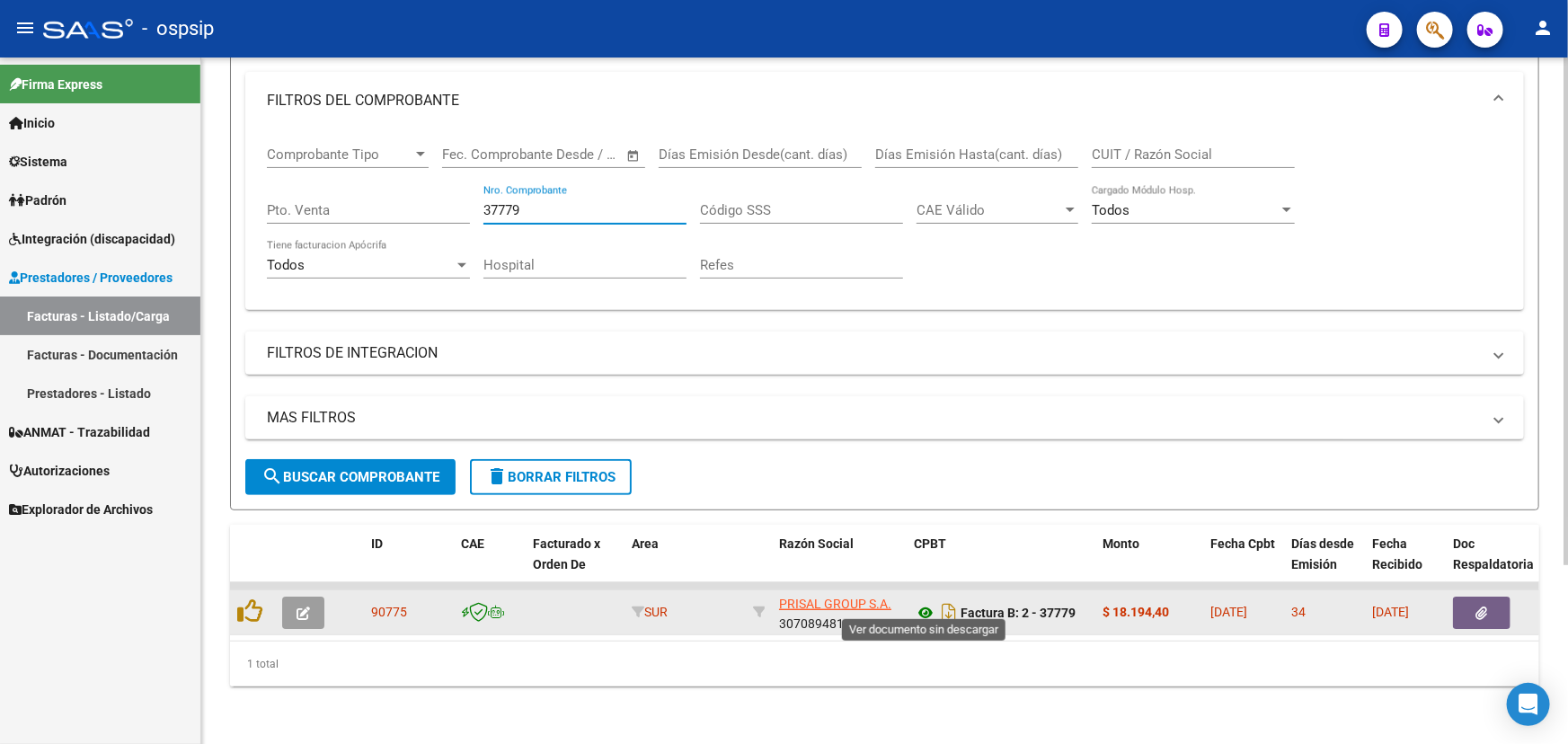
click at [915, 602] on icon at bounding box center [924, 612] width 23 height 21
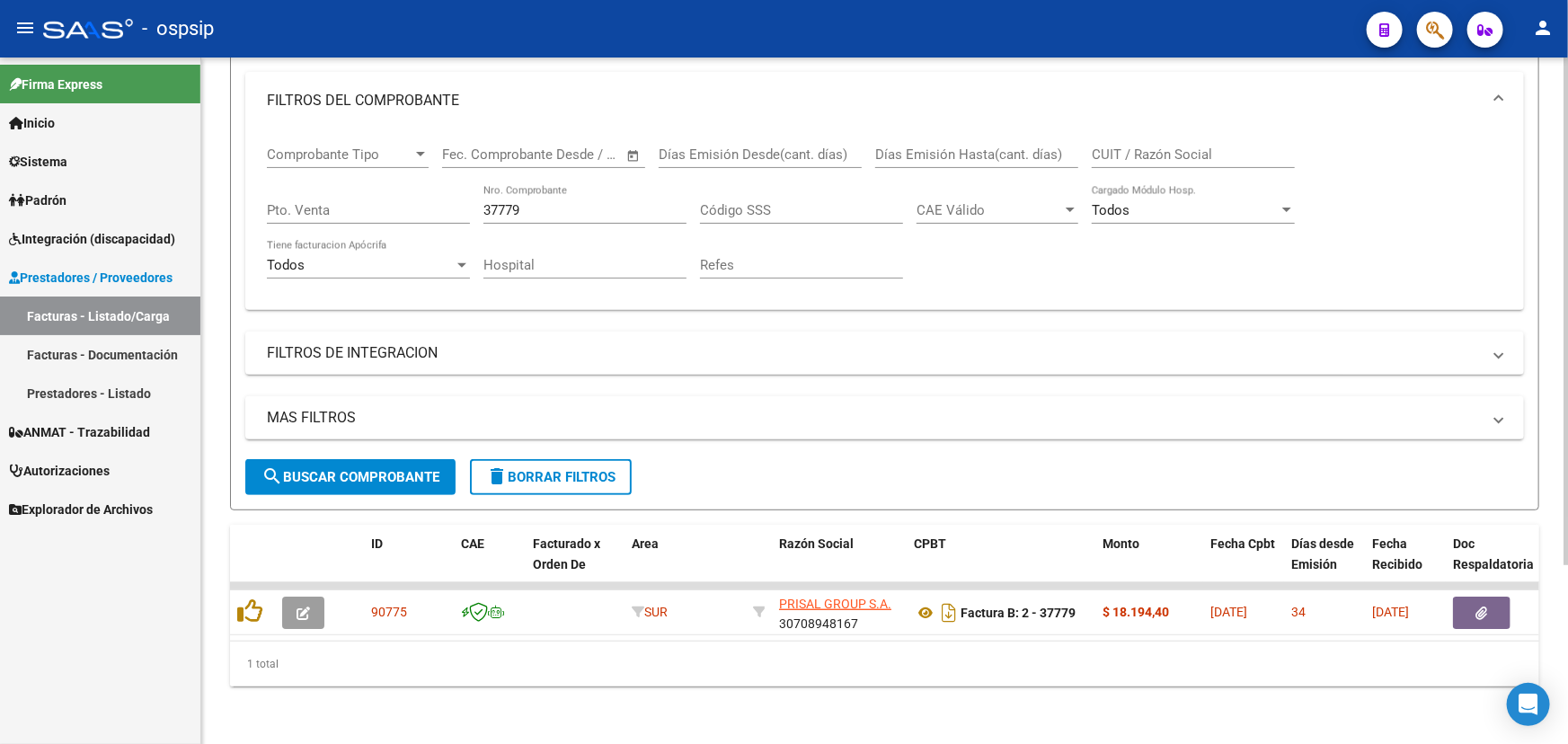
click at [507, 202] on input "37779" at bounding box center [585, 209] width 203 height 16
click at [506, 202] on input "37779" at bounding box center [585, 209] width 203 height 16
click at [508, 202] on input "37779" at bounding box center [585, 209] width 203 height 16
drag, startPoint x: 506, startPoint y: 198, endPoint x: 539, endPoint y: 198, distance: 33.0
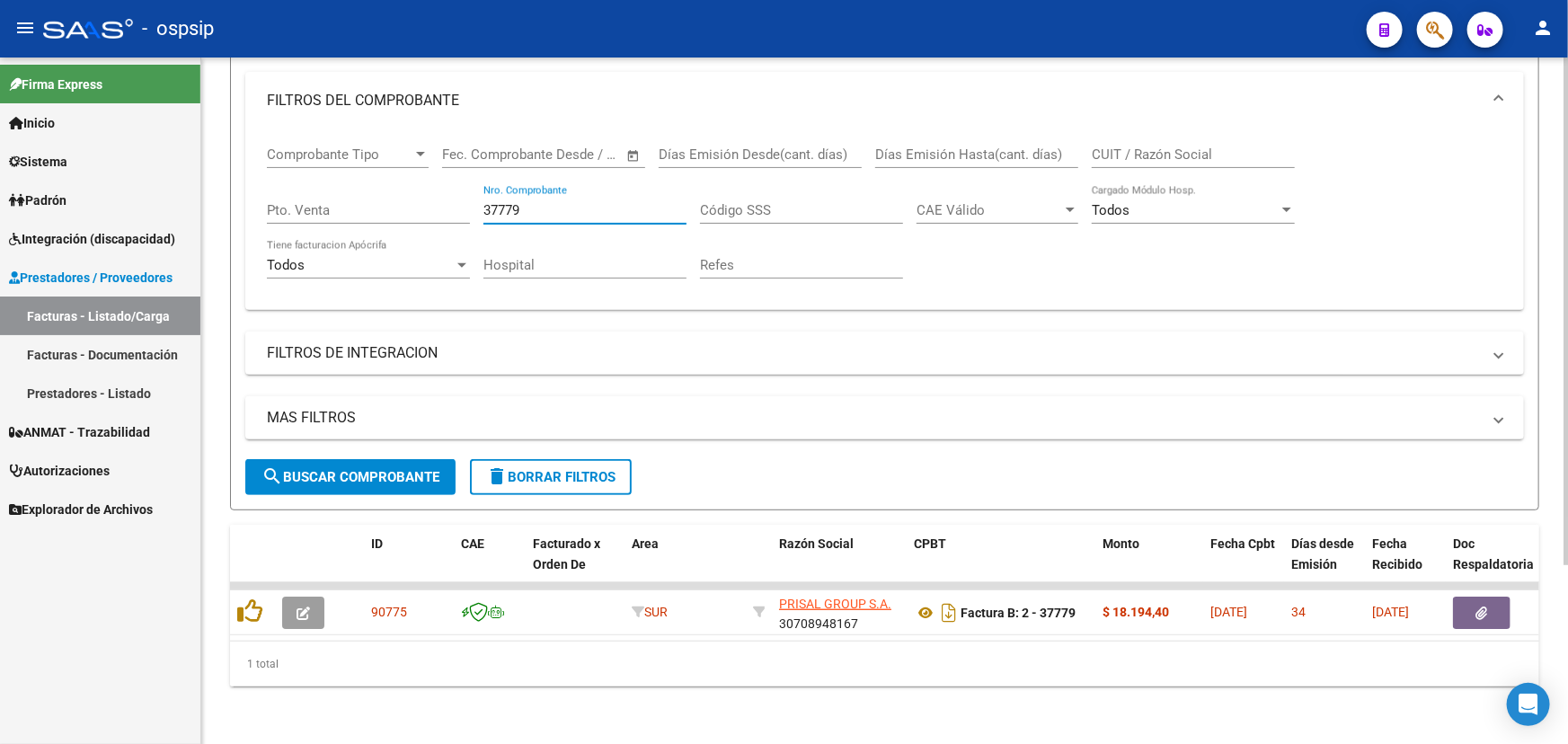
click at [539, 202] on input "37779" at bounding box center [585, 209] width 203 height 16
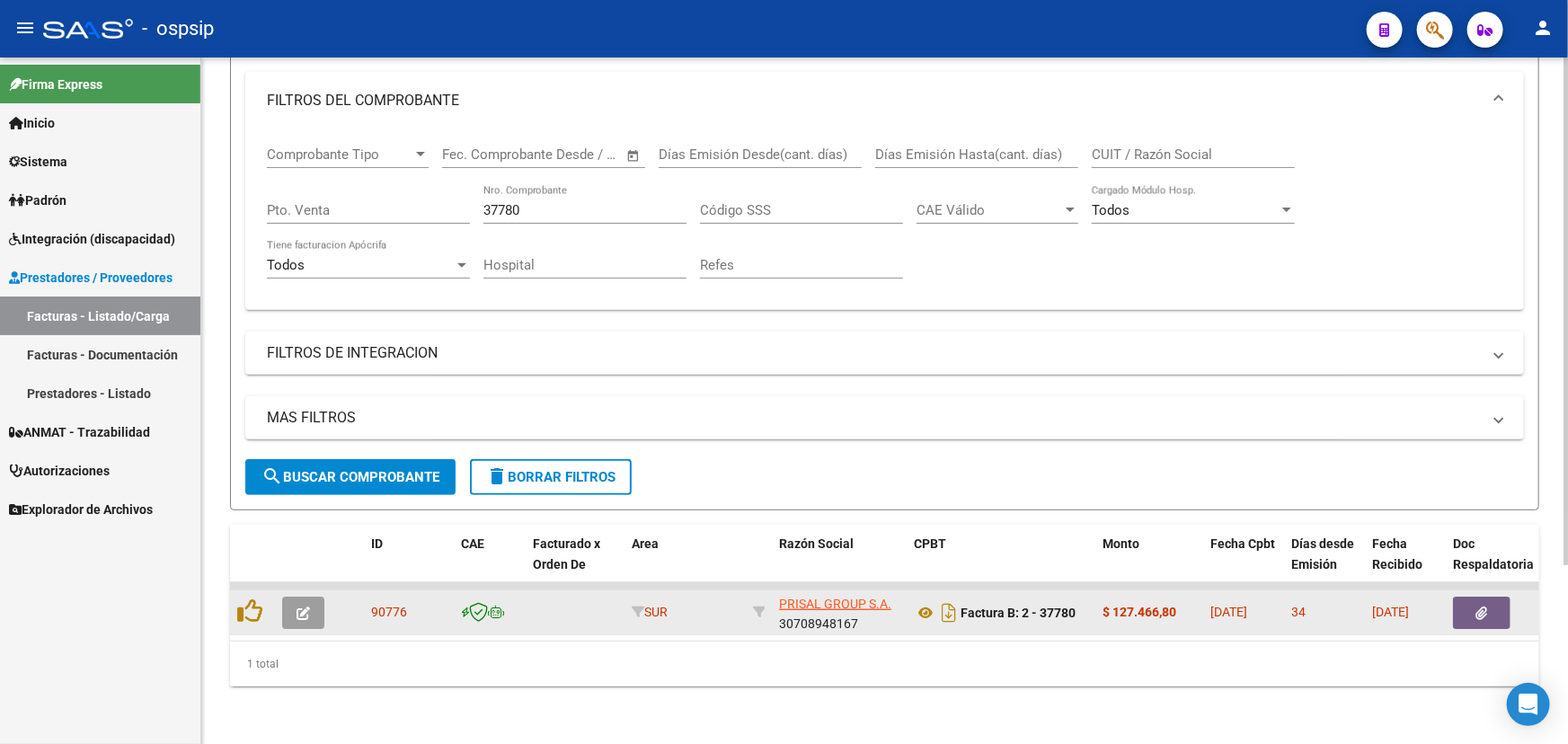
click at [383, 604] on span "90776" at bounding box center [389, 611] width 36 height 14
click at [382, 604] on span "90776" at bounding box center [389, 611] width 36 height 14
copy span "90776"
click at [926, 604] on icon at bounding box center [924, 612] width 23 height 21
click at [915, 602] on icon at bounding box center [924, 612] width 23 height 21
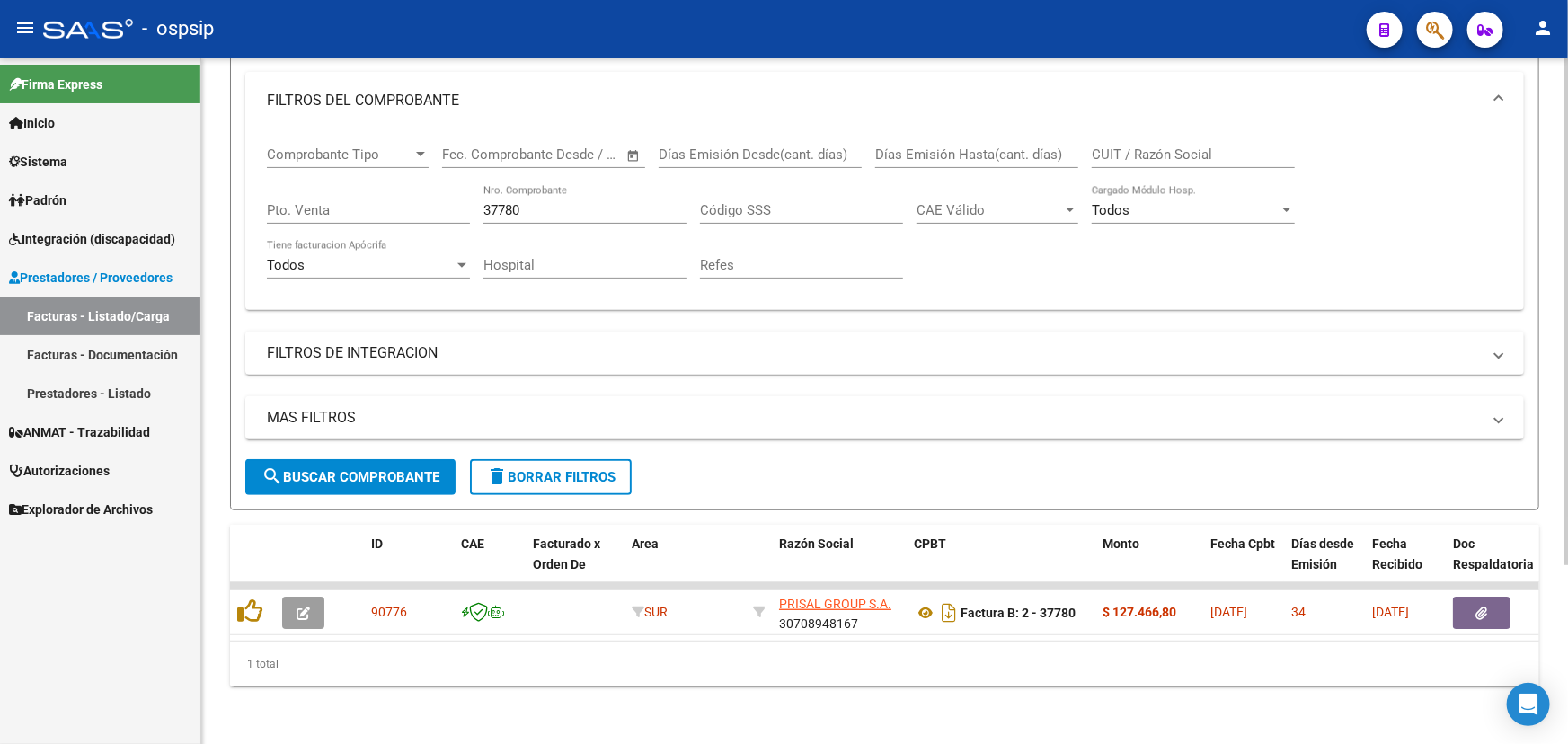
click at [526, 202] on input "37780" at bounding box center [585, 209] width 203 height 16
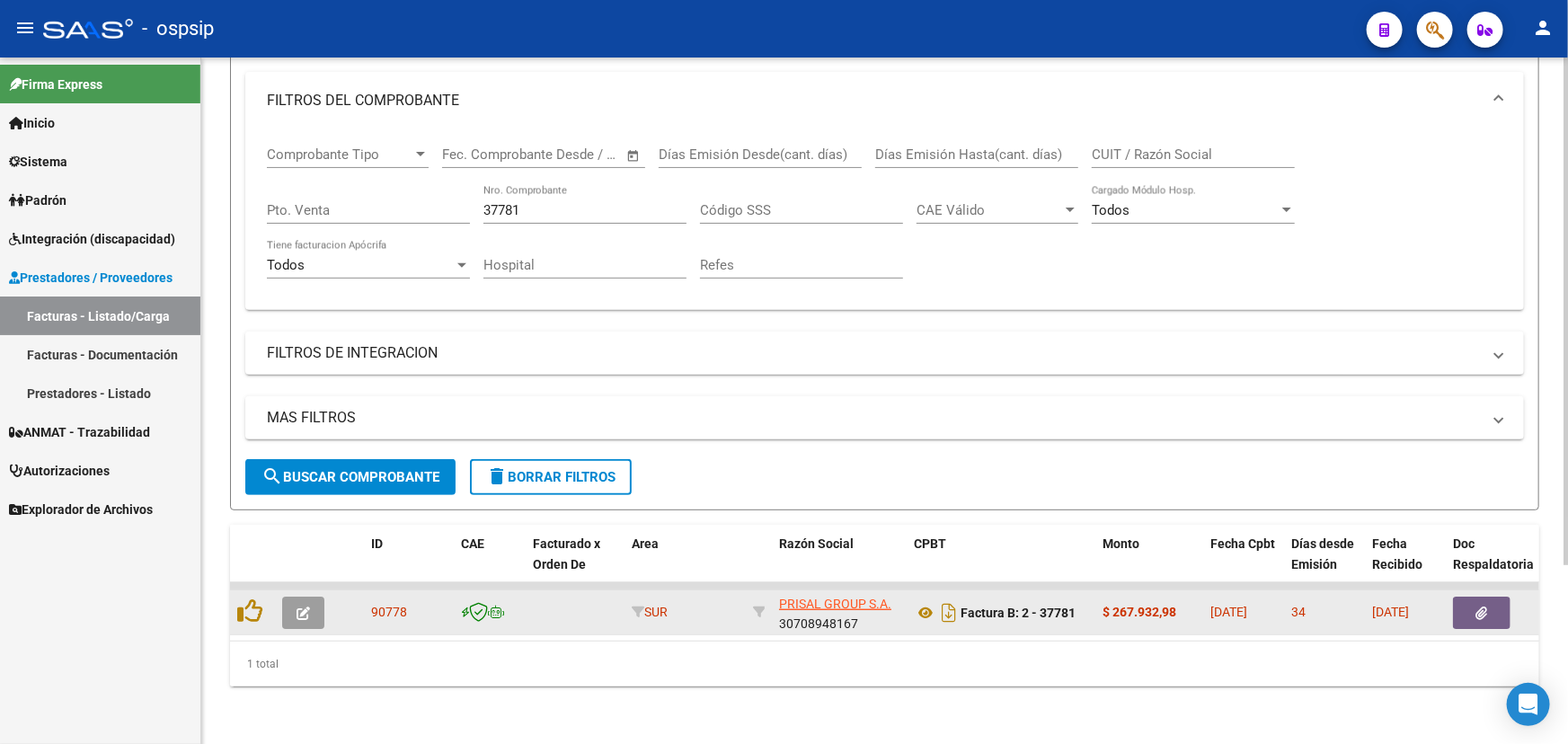
click at [385, 606] on span "90778" at bounding box center [389, 611] width 36 height 14
copy span "90778"
click at [924, 602] on icon at bounding box center [924, 612] width 23 height 21
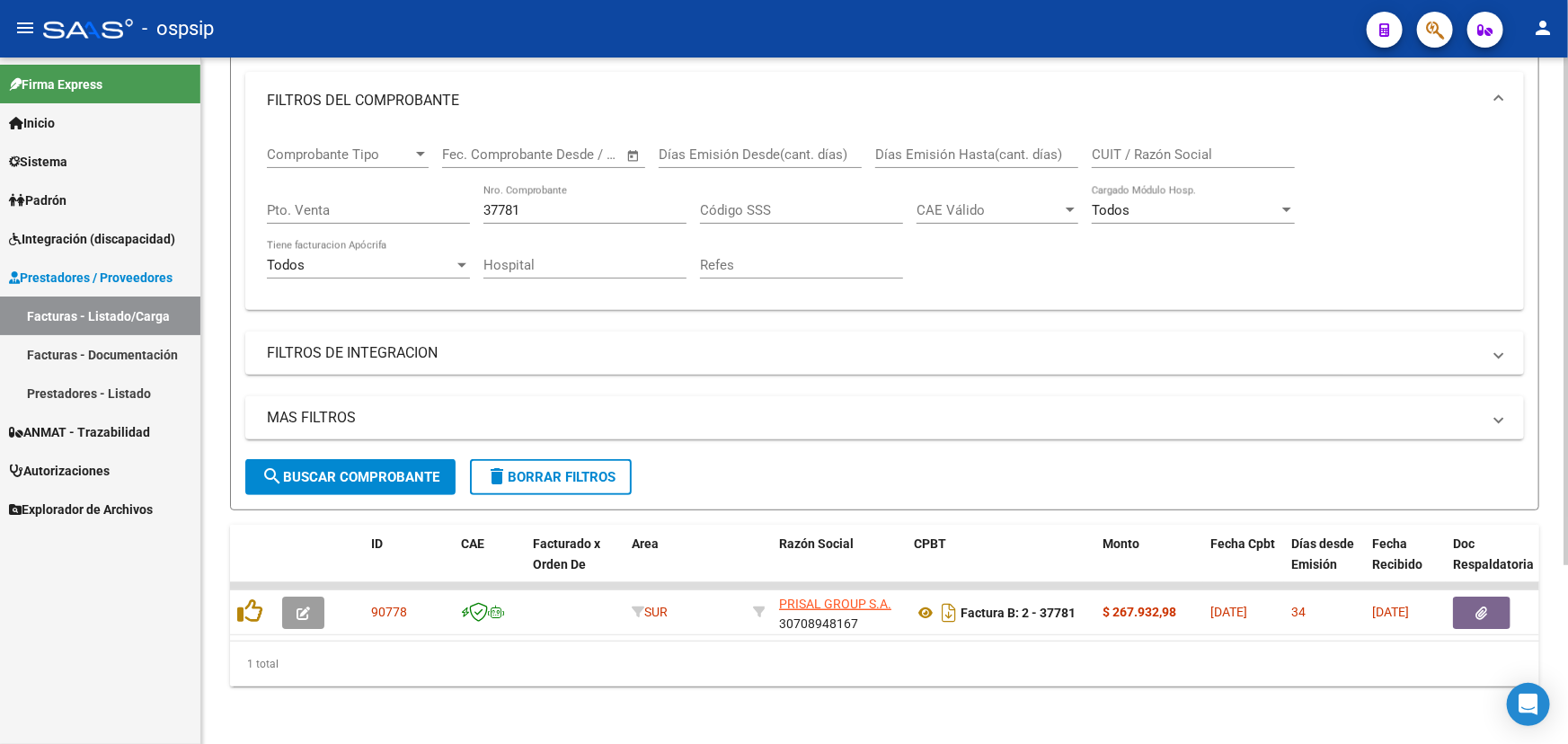
click at [512, 202] on input "37781" at bounding box center [585, 209] width 203 height 16
drag, startPoint x: 506, startPoint y: 198, endPoint x: 541, endPoint y: 197, distance: 35.0
click at [541, 202] on input "37781" at bounding box center [585, 209] width 203 height 16
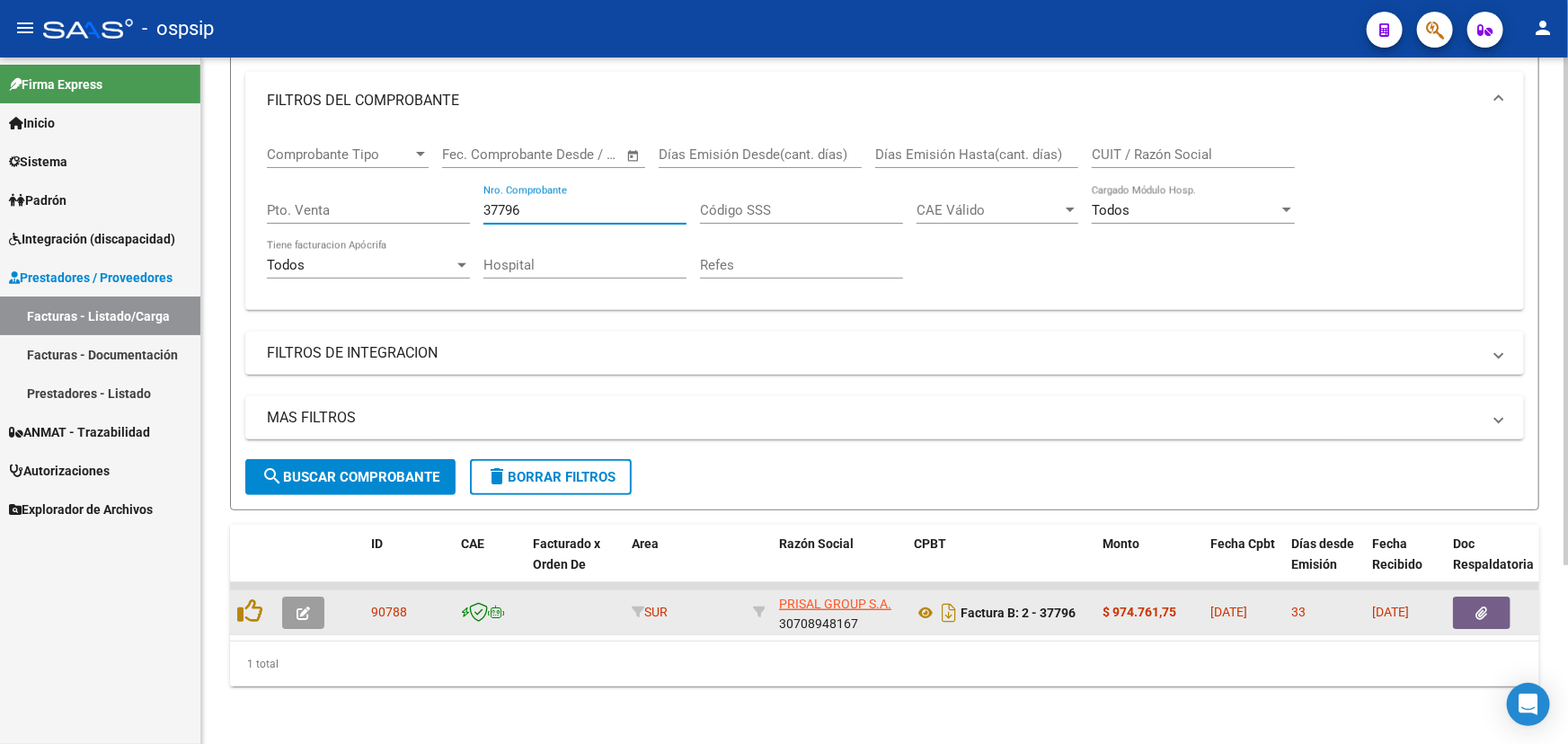
click at [390, 604] on span "90788" at bounding box center [389, 611] width 36 height 14
copy span "90788"
click at [923, 604] on icon at bounding box center [924, 612] width 23 height 21
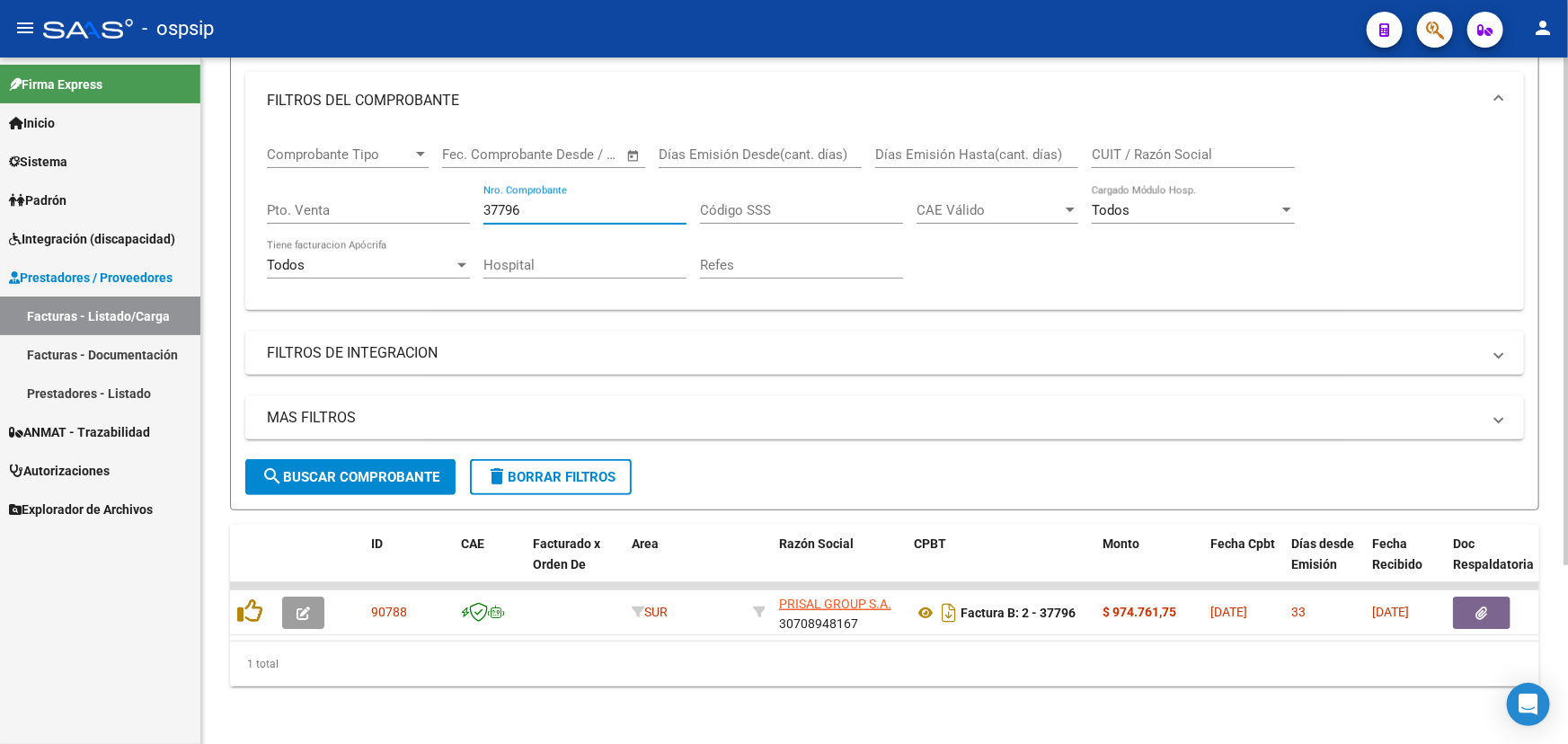
click at [512, 202] on input "37796" at bounding box center [585, 209] width 203 height 16
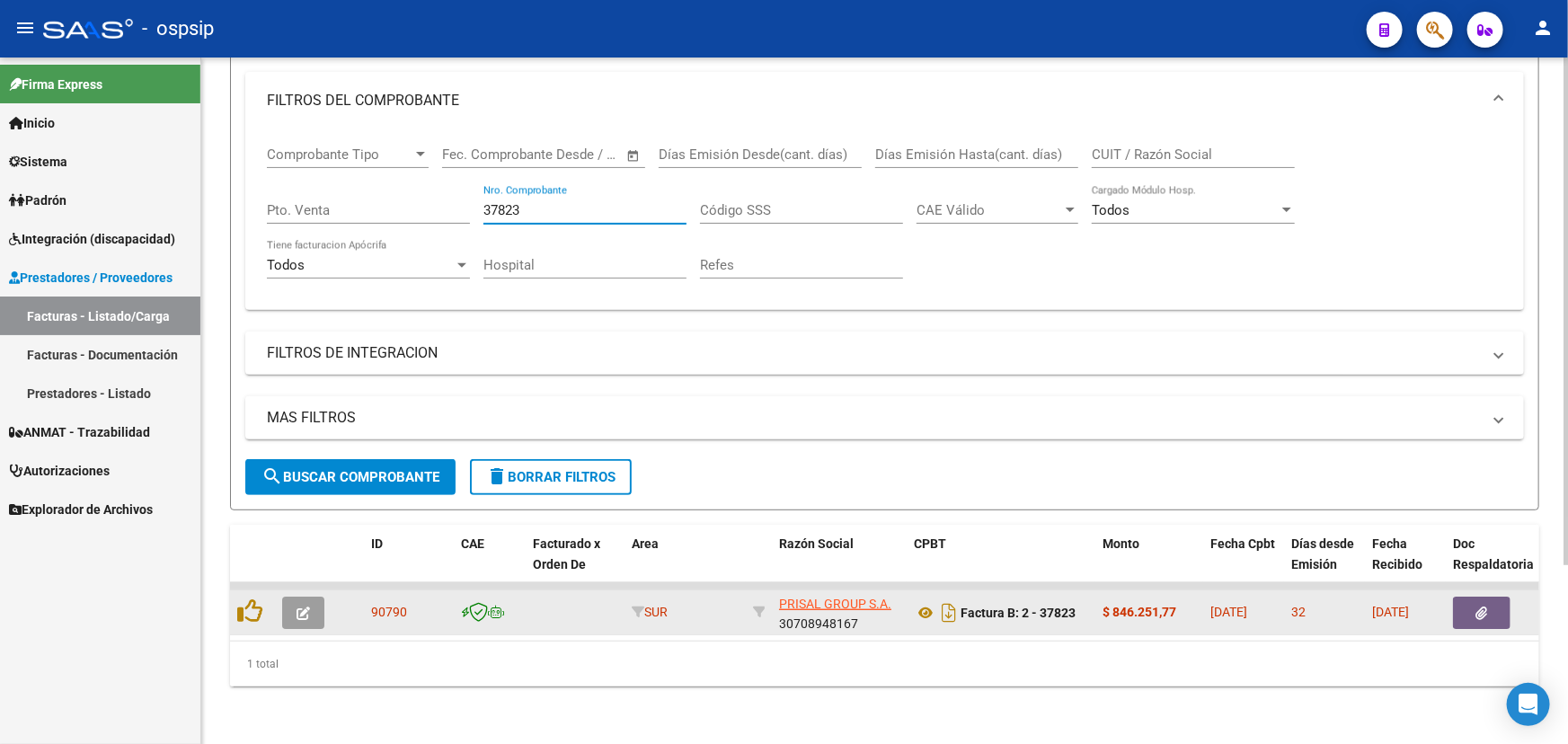
drag, startPoint x: 389, startPoint y: 594, endPoint x: 374, endPoint y: 594, distance: 15.0
click at [388, 604] on span "90790" at bounding box center [389, 611] width 36 height 14
click at [385, 604] on span "90790" at bounding box center [389, 611] width 36 height 14
click at [386, 604] on span "90790" at bounding box center [389, 611] width 36 height 14
copy span "90790"
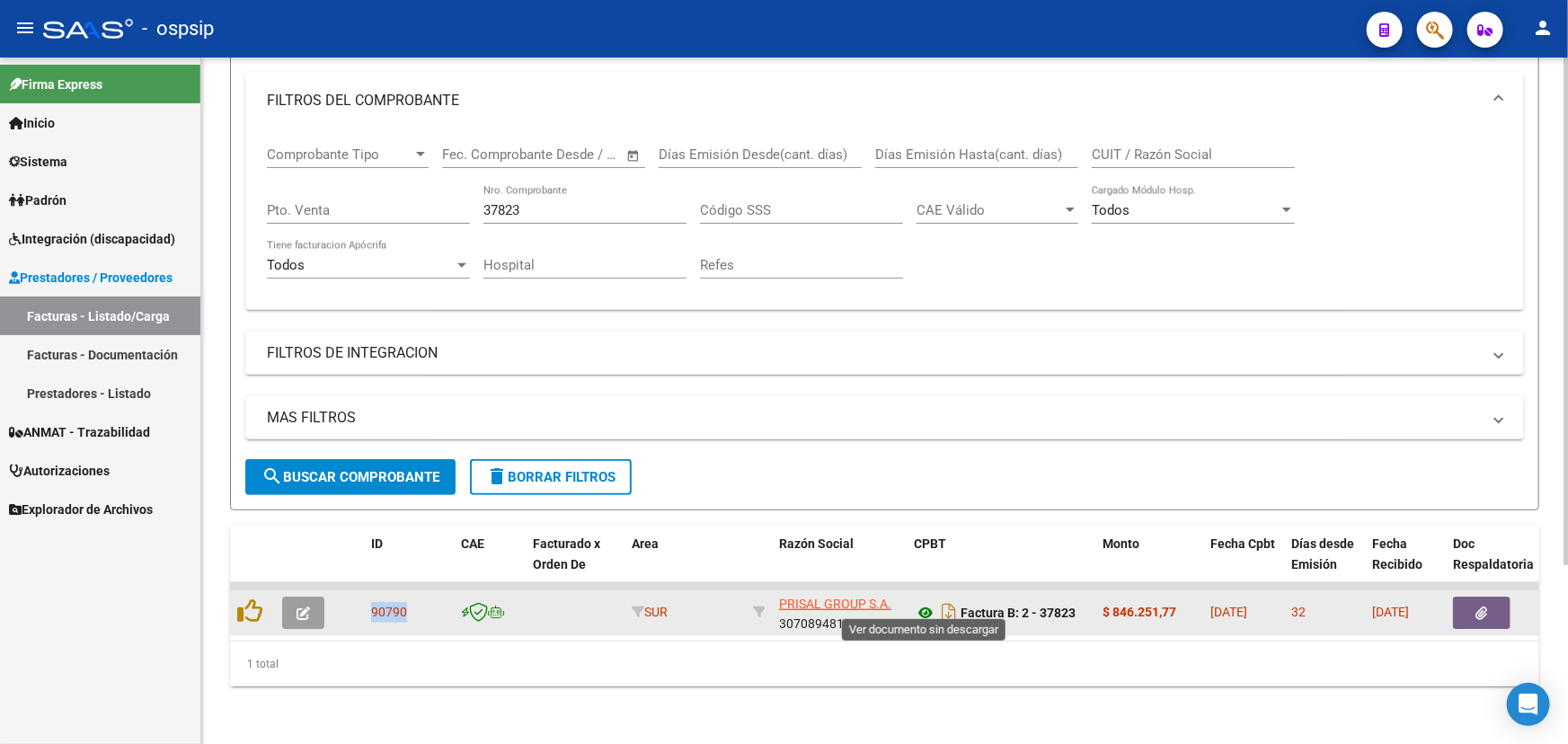
click at [920, 602] on icon at bounding box center [924, 612] width 23 height 21
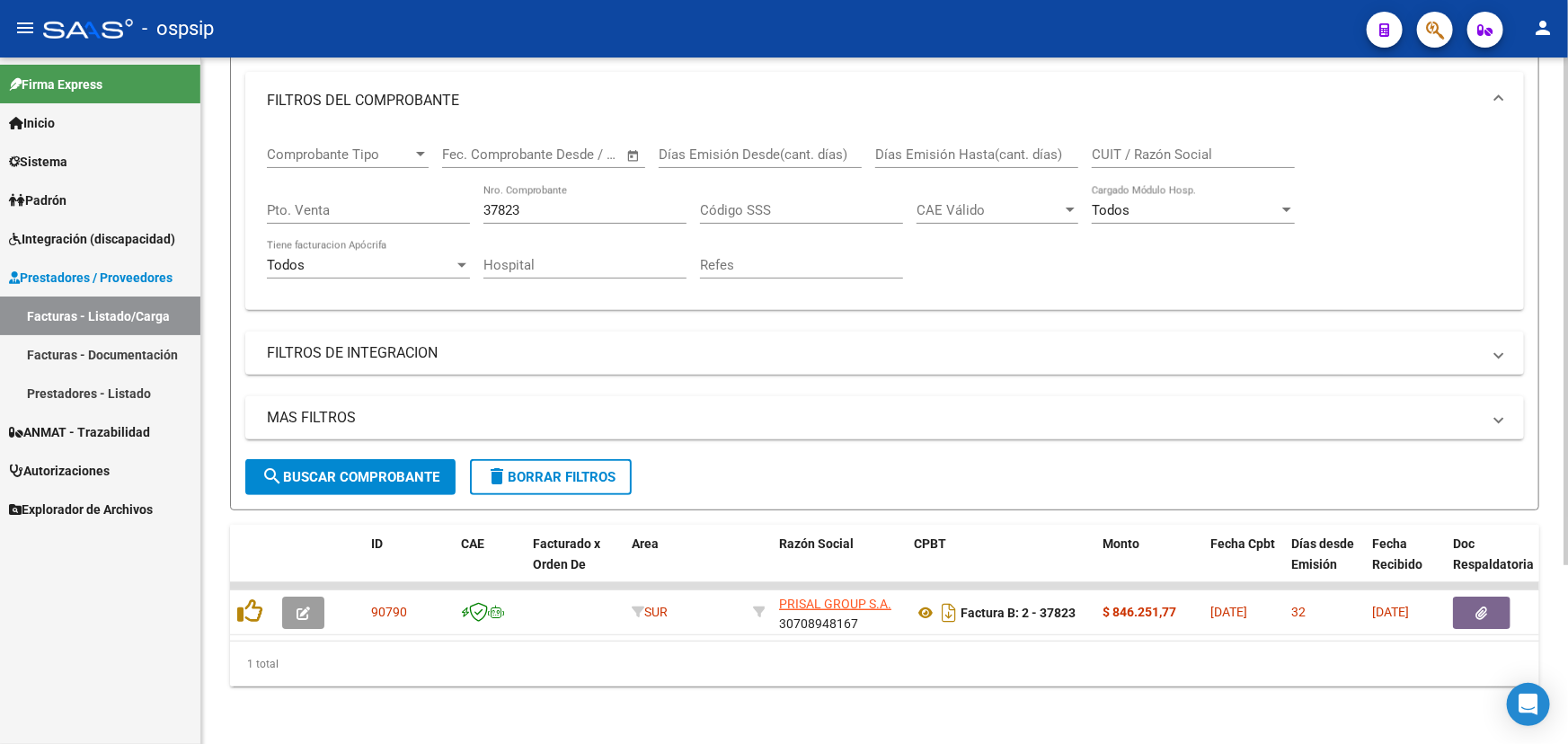
click at [499, 202] on input "37823" at bounding box center [585, 209] width 203 height 16
click at [501, 202] on input "37823" at bounding box center [585, 209] width 203 height 16
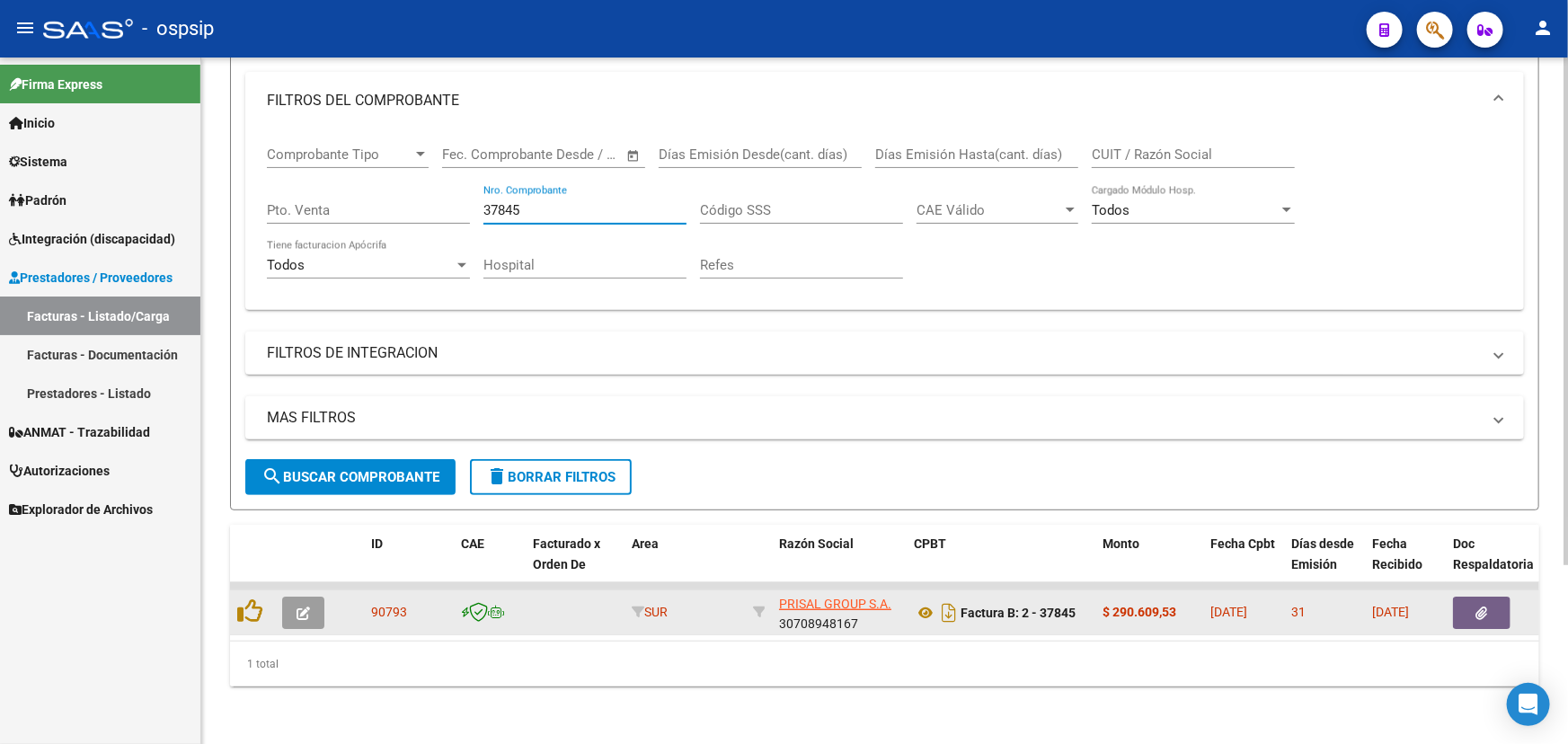
click at [376, 604] on span "90793" at bounding box center [389, 611] width 36 height 14
copy span "90793"
click at [925, 602] on icon at bounding box center [924, 612] width 23 height 21
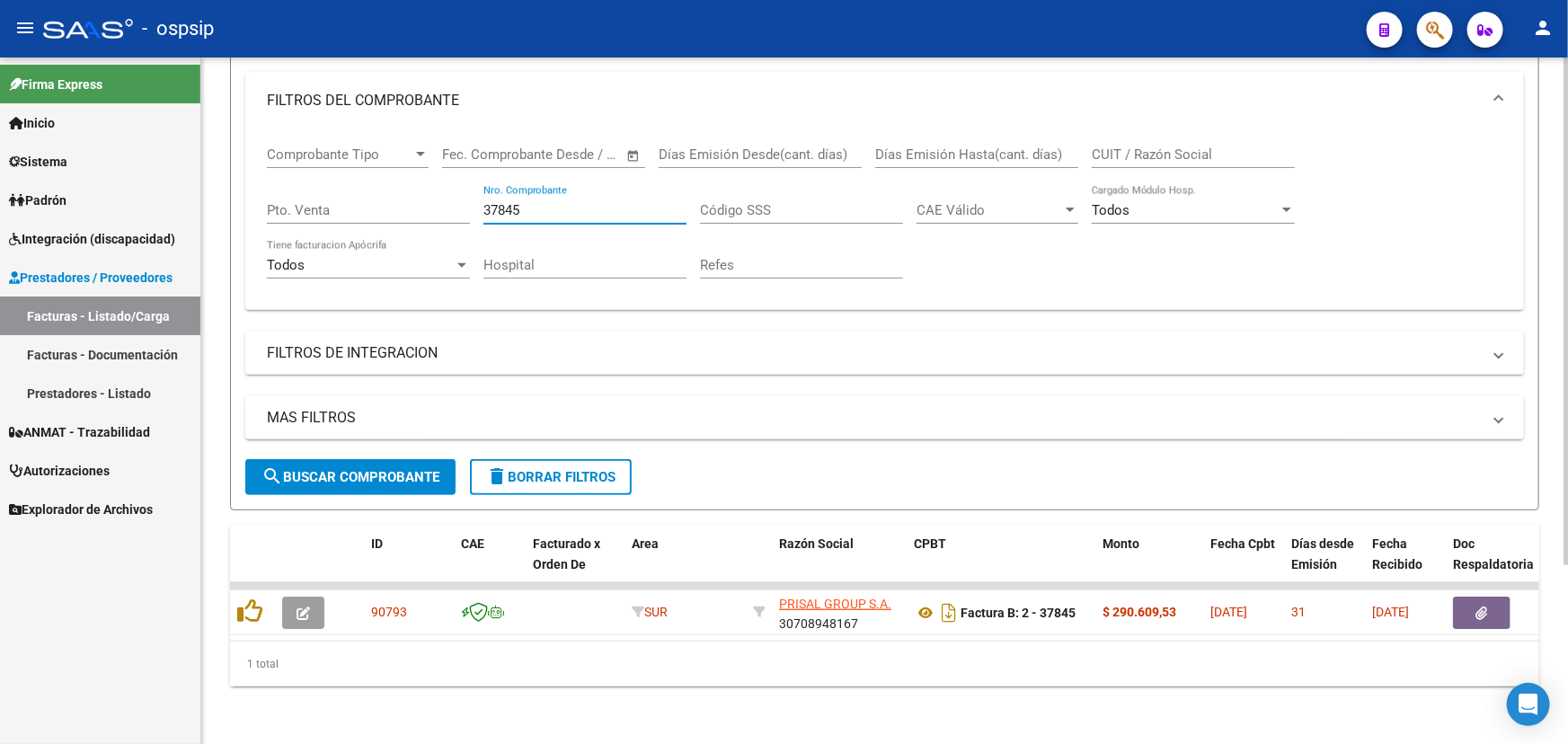
click at [543, 202] on input "37845" at bounding box center [585, 209] width 203 height 16
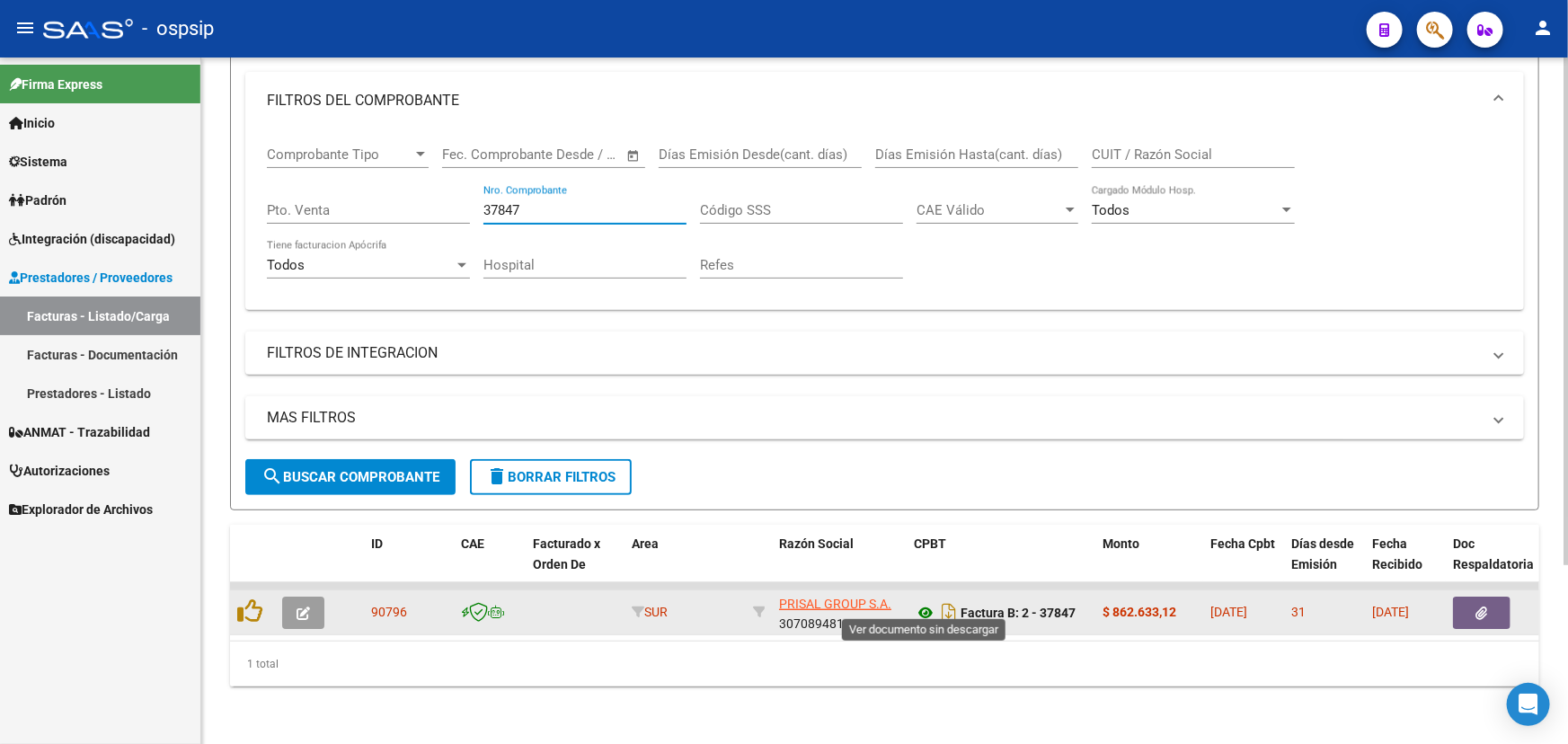
click at [927, 604] on icon at bounding box center [924, 612] width 23 height 21
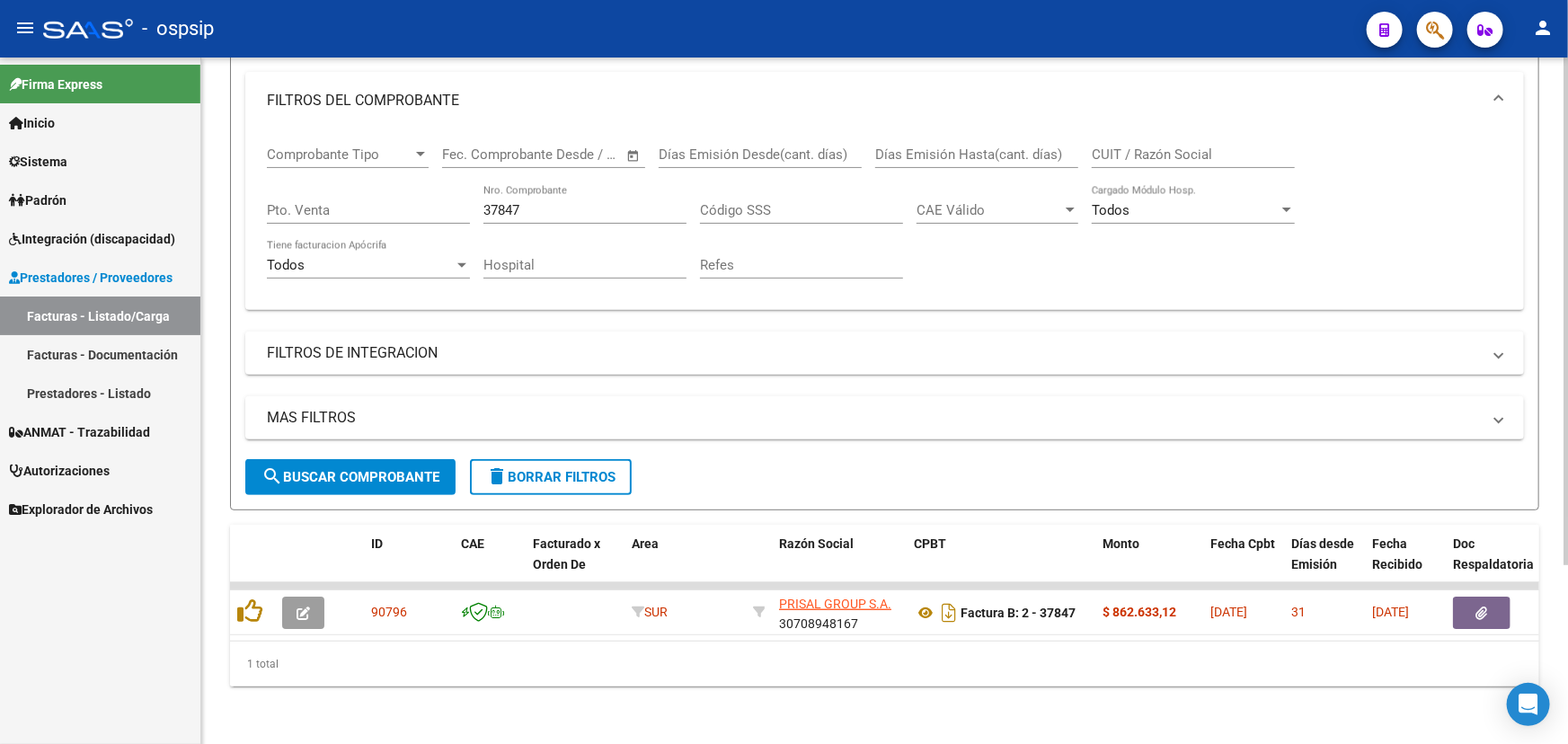
click at [503, 202] on input "37847" at bounding box center [585, 209] width 203 height 16
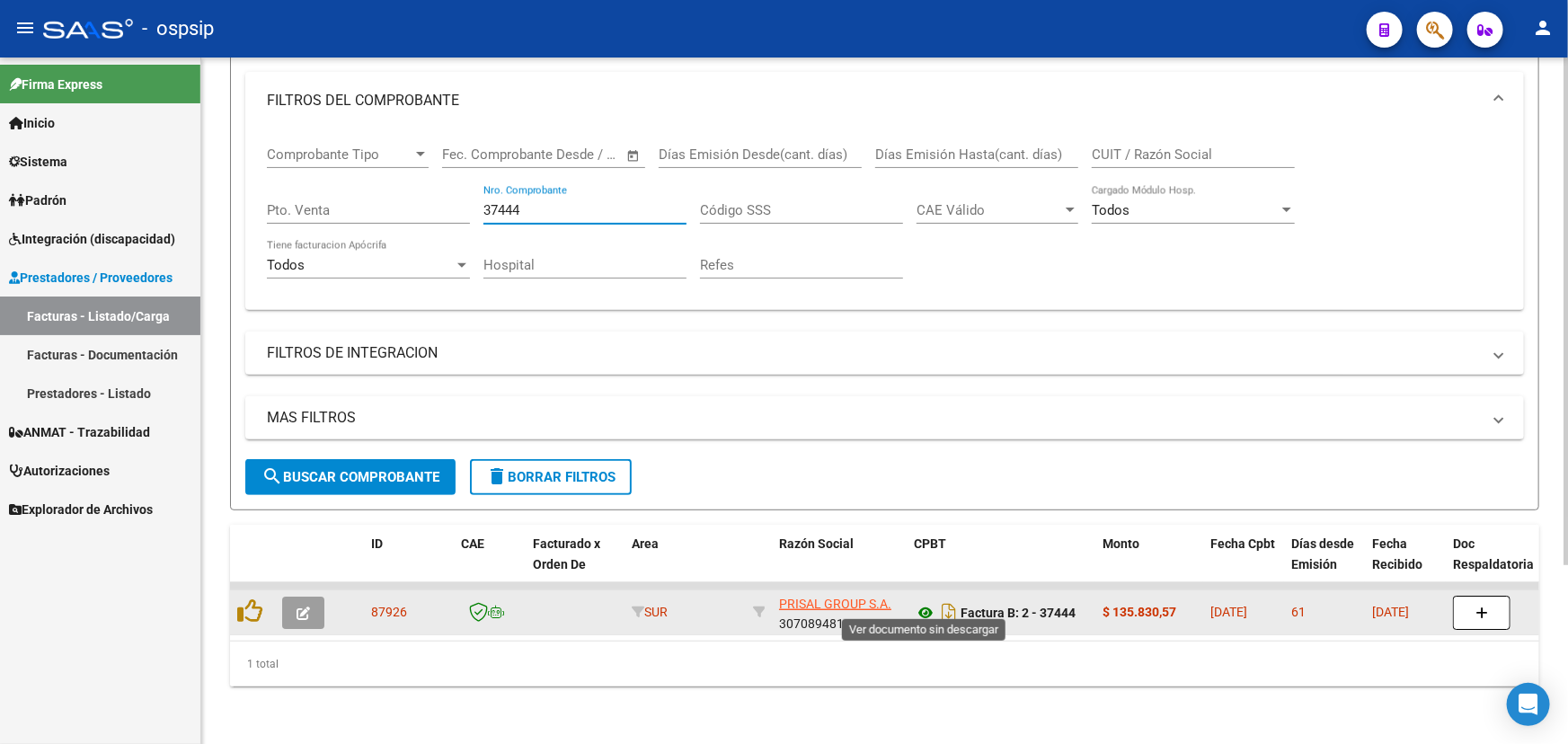
type input "37444"
click at [922, 602] on icon at bounding box center [924, 612] width 23 height 21
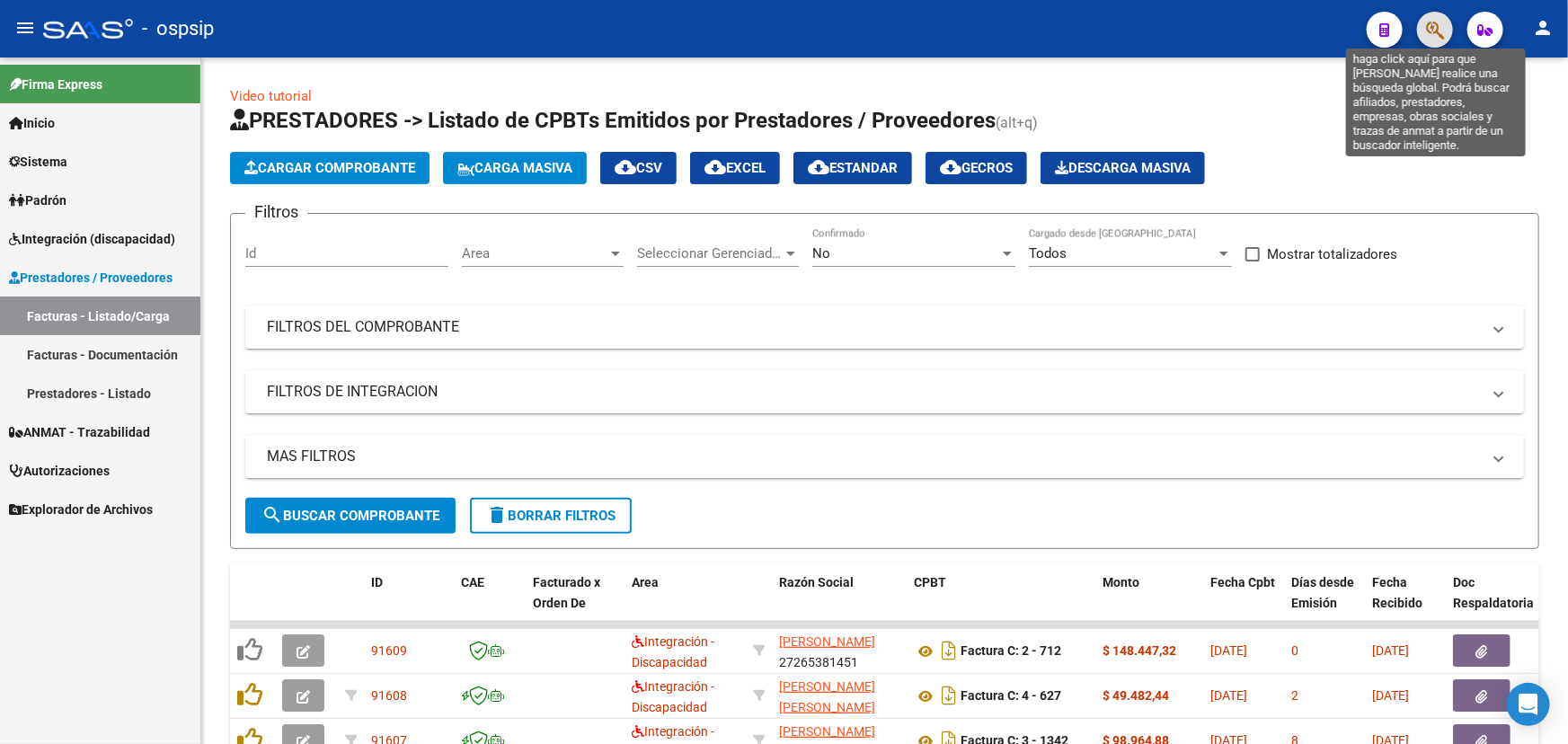
click at [1442, 24] on icon "button" at bounding box center [1434, 30] width 18 height 20
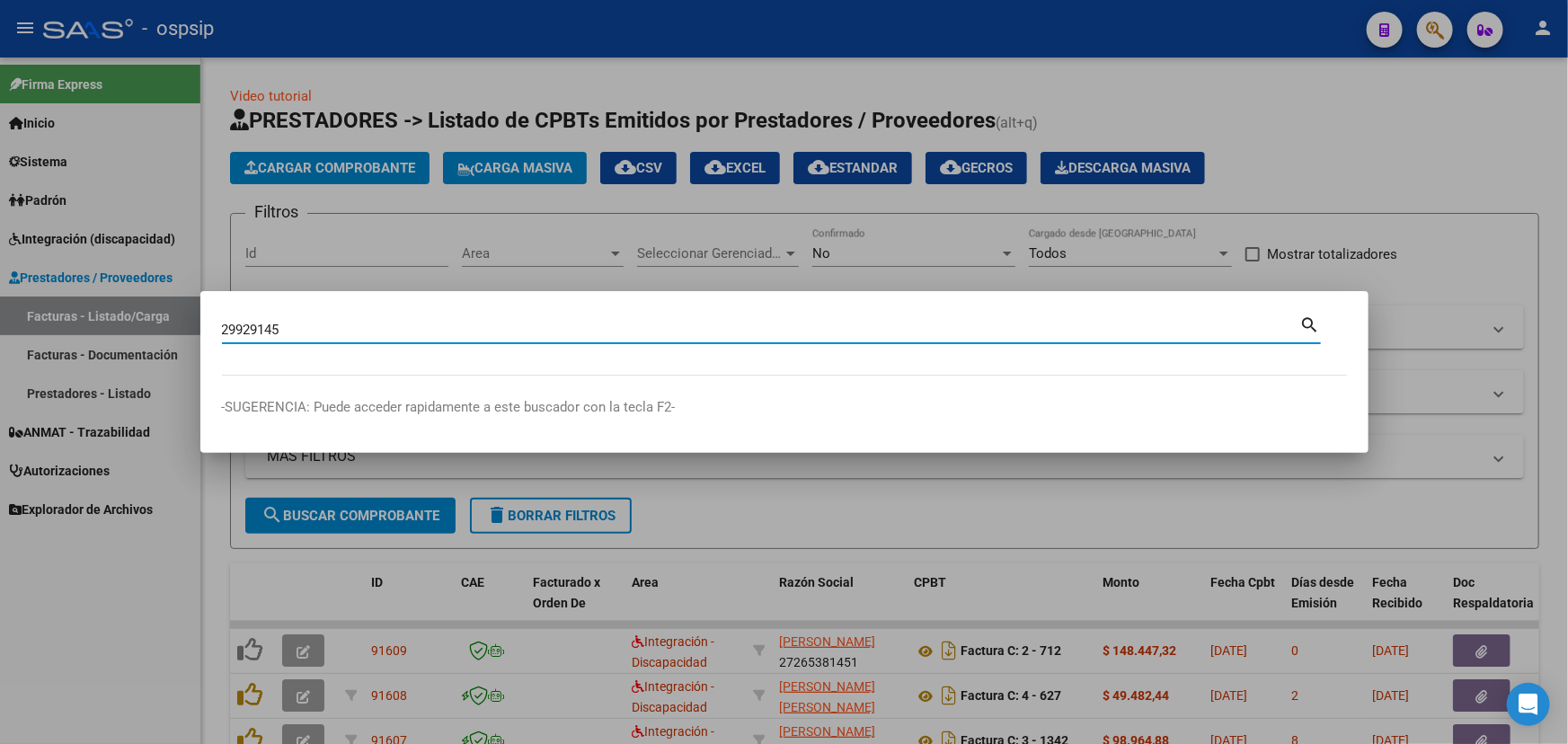
type input "29929145"
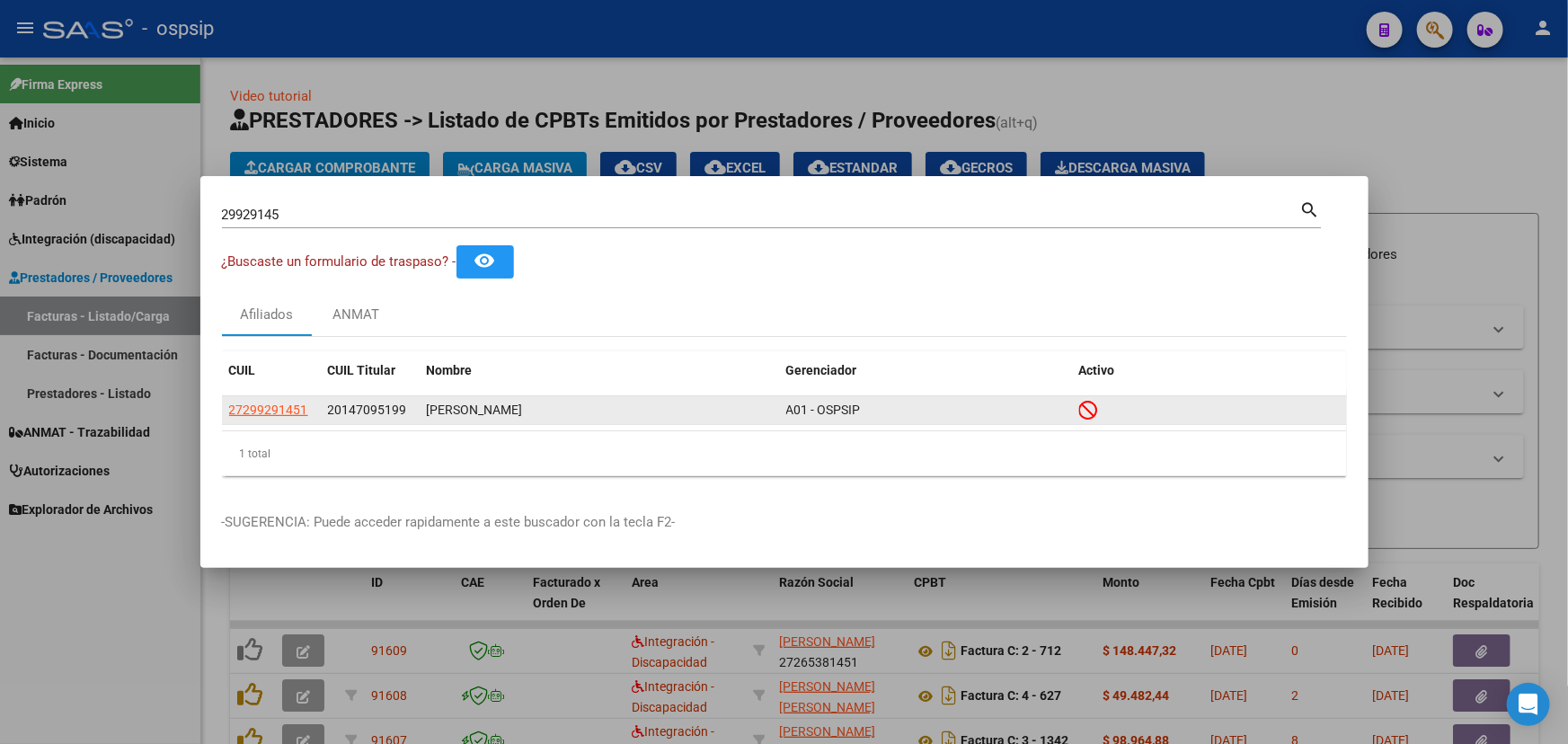
drag, startPoint x: 221, startPoint y: 415, endPoint x: 312, endPoint y: 408, distance: 91.3
click at [312, 408] on datatable-body-cell "27299291451" at bounding box center [272, 410] width 99 height 28
copy span "27299291451"
